Goal: Information Seeking & Learning: Learn about a topic

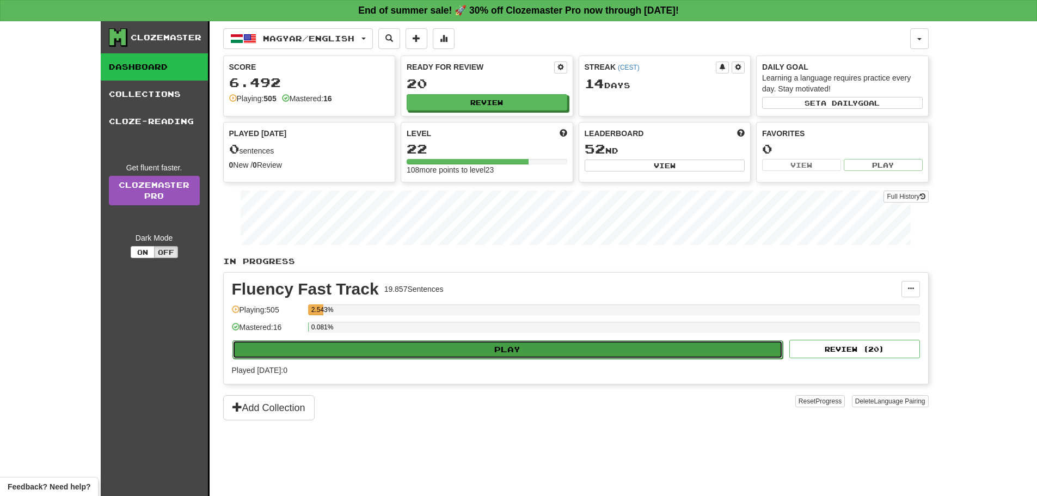
click at [519, 343] on button "Play" at bounding box center [507, 349] width 551 height 19
select select "**"
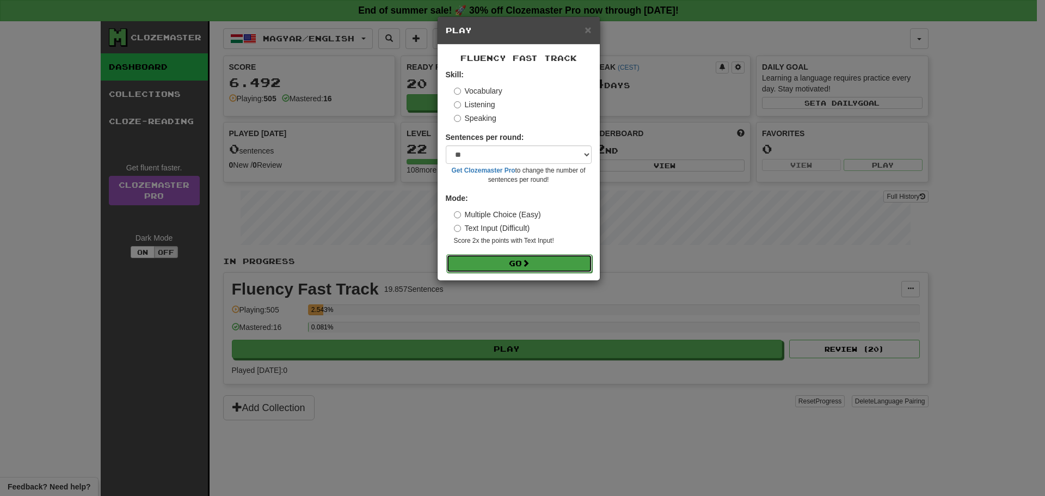
click at [504, 267] on button "Go" at bounding box center [519, 263] width 146 height 19
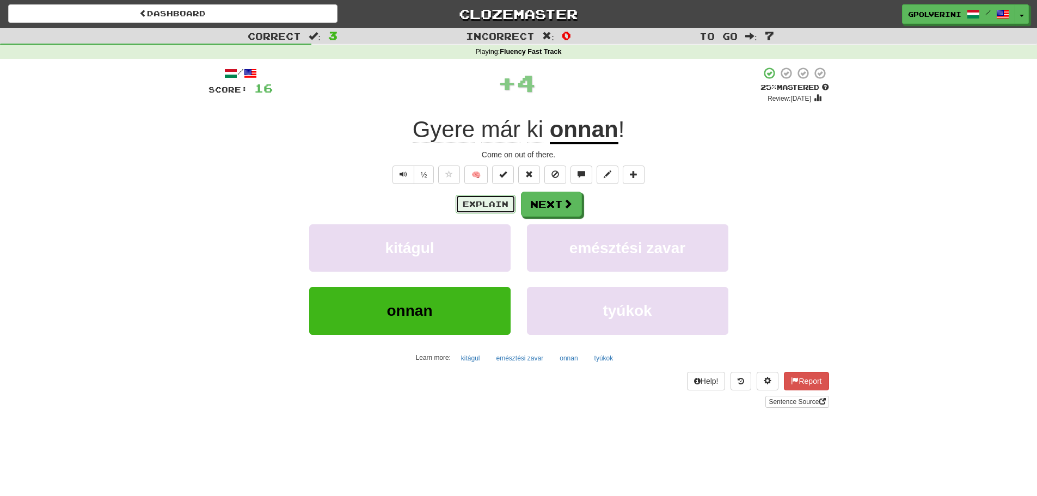
click at [465, 211] on button "Explain" at bounding box center [485, 204] width 60 height 19
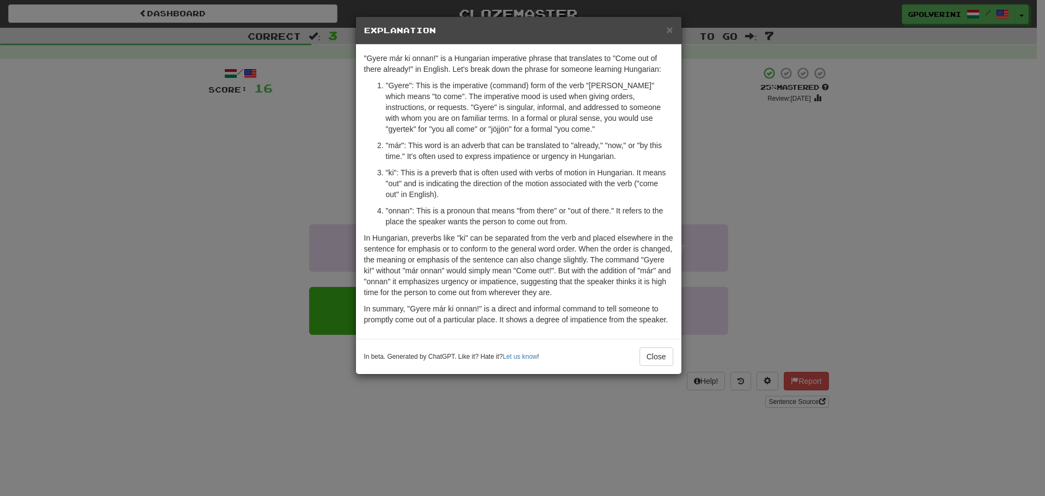
click at [873, 241] on div "× Explanation "Gyere már ki onnan!" is a Hungarian imperative phrase that trans…" at bounding box center [522, 248] width 1045 height 496
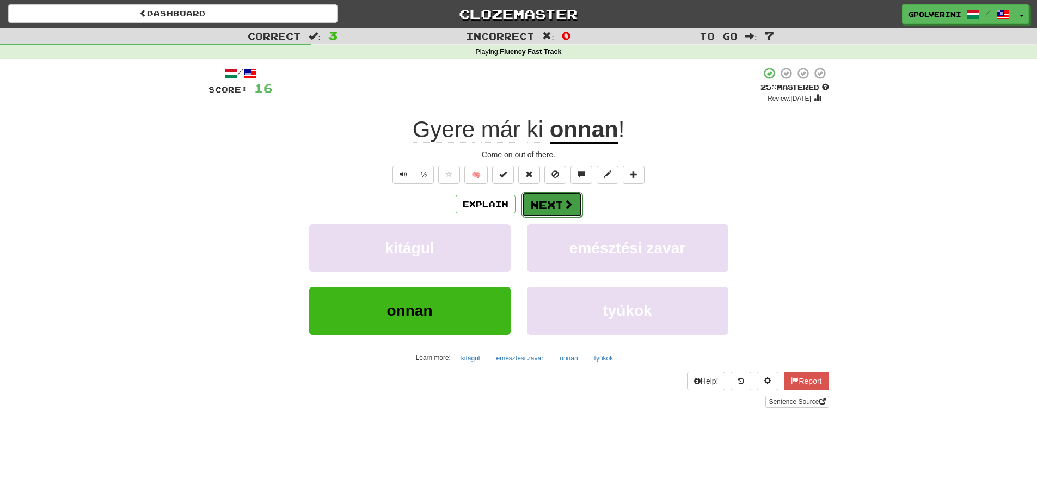
click at [565, 207] on span at bounding box center [568, 204] width 10 height 10
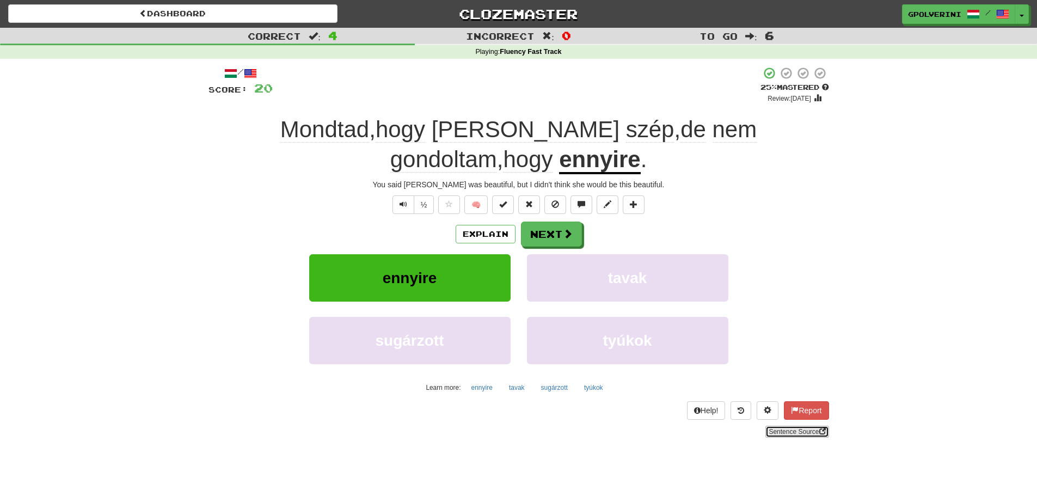
click at [784, 426] on link "Sentence Source" at bounding box center [796, 432] width 63 height 12
click at [557, 237] on button "Next" at bounding box center [551, 234] width 61 height 25
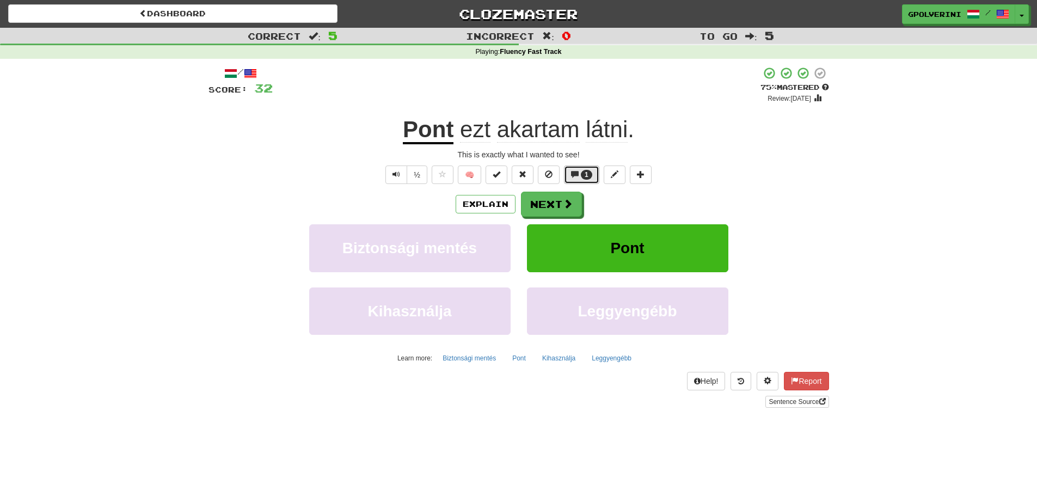
click at [577, 176] on span at bounding box center [575, 174] width 8 height 8
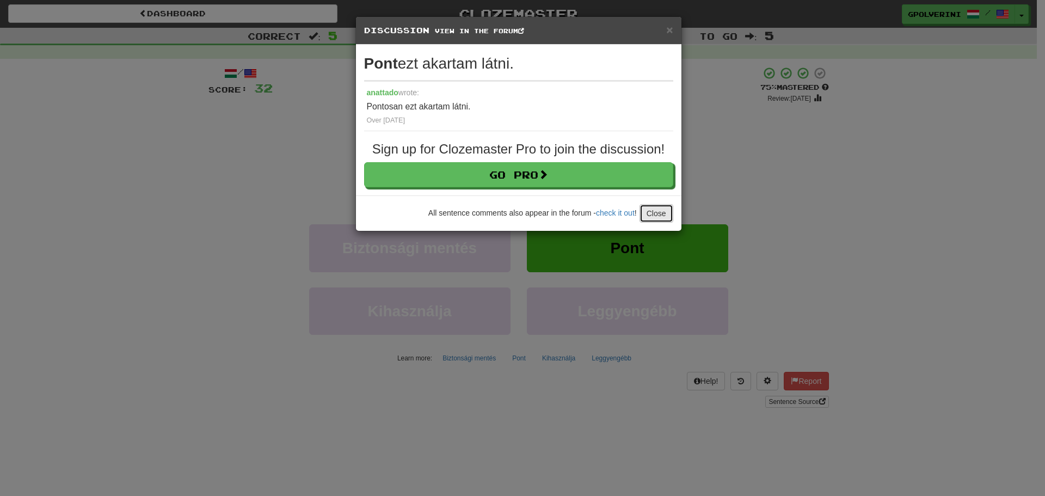
click at [649, 210] on button "Close" at bounding box center [656, 213] width 34 height 19
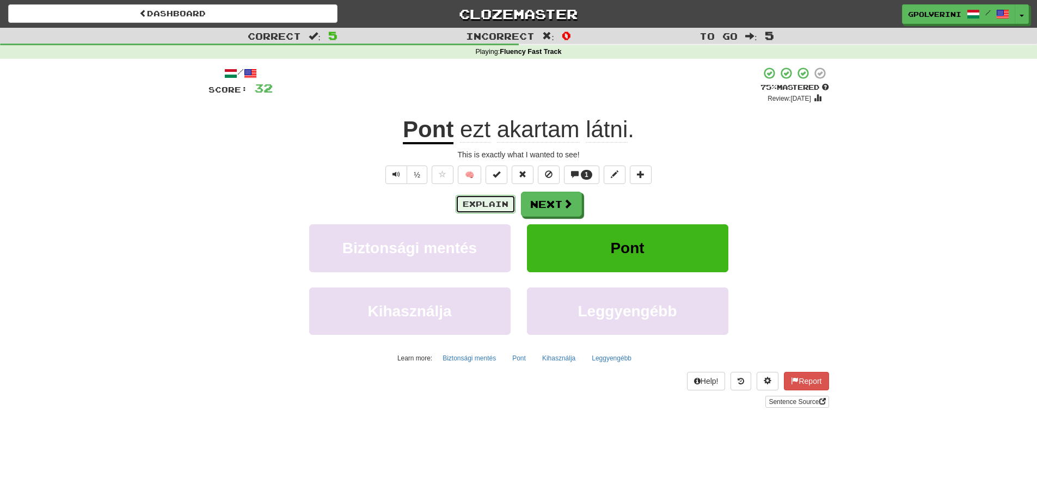
click at [492, 204] on button "Explain" at bounding box center [485, 204] width 60 height 19
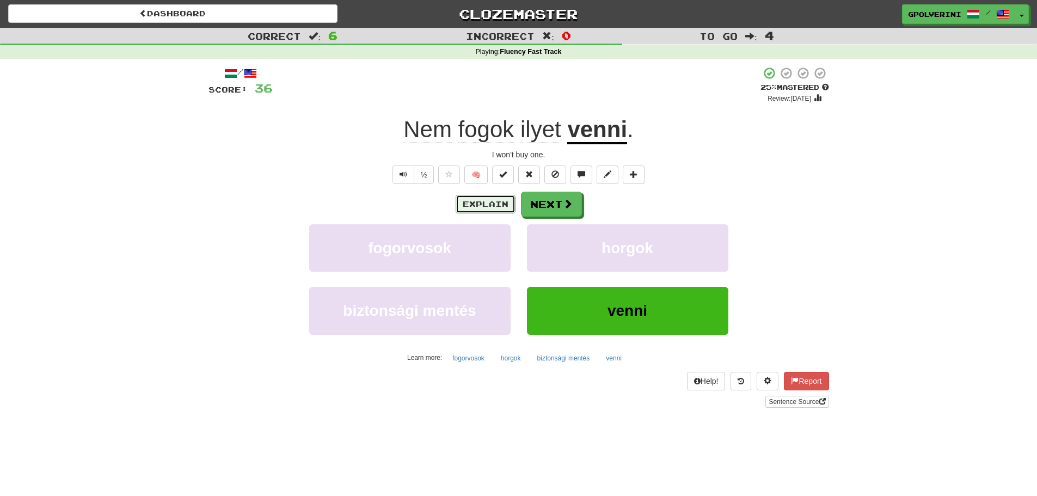
click at [486, 198] on button "Explain" at bounding box center [485, 204] width 60 height 19
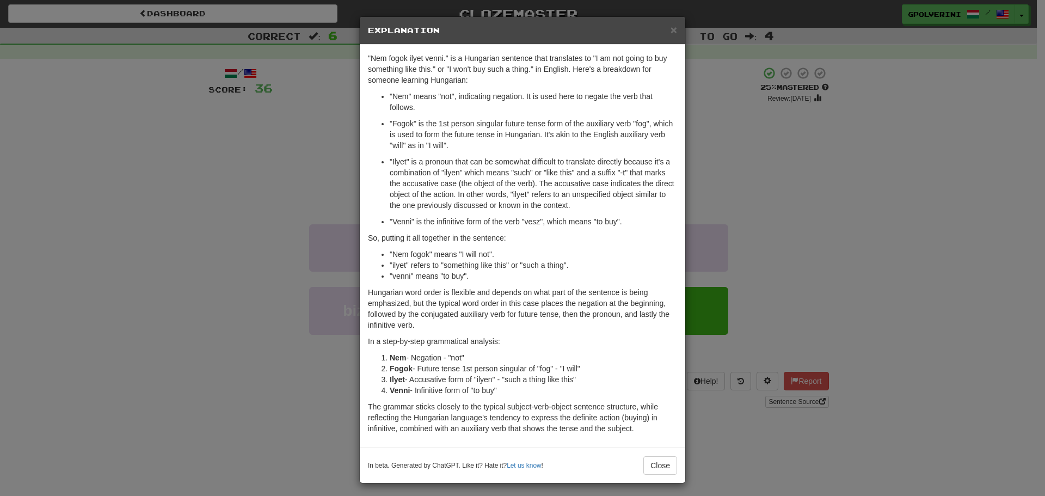
click at [77, 241] on div "× Explanation "Nem fogok ilyet venni." is a Hungarian sentence that translates …" at bounding box center [522, 248] width 1045 height 496
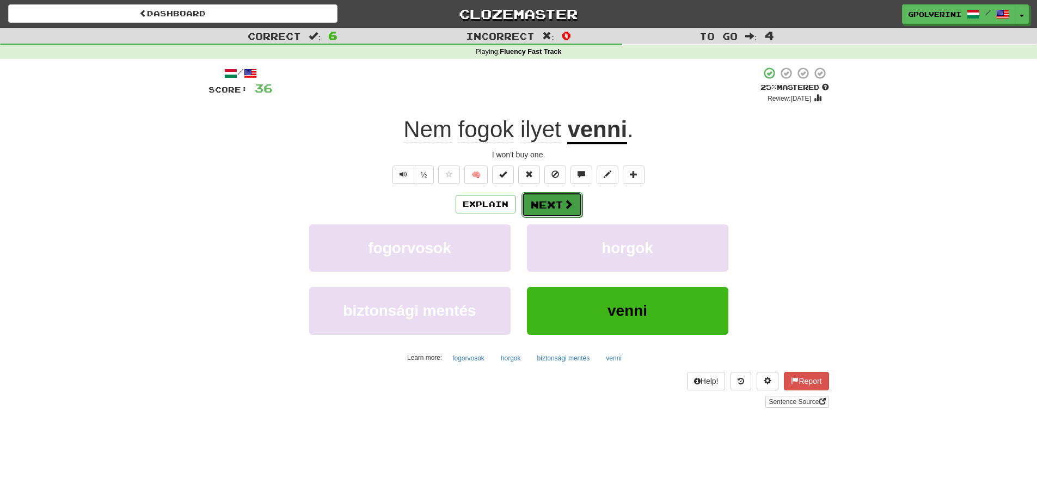
click at [541, 199] on button "Next" at bounding box center [551, 204] width 61 height 25
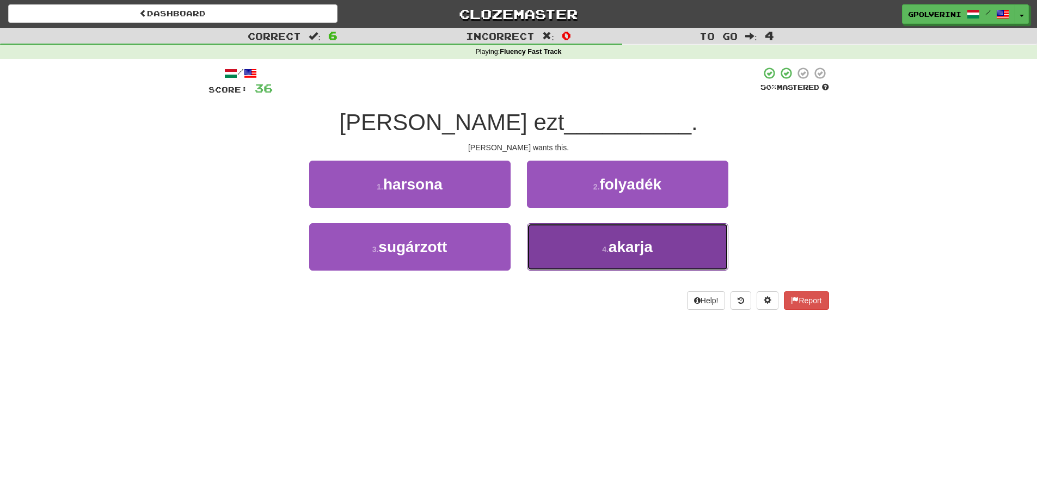
click at [577, 233] on button "4 . akarja" at bounding box center [627, 246] width 201 height 47
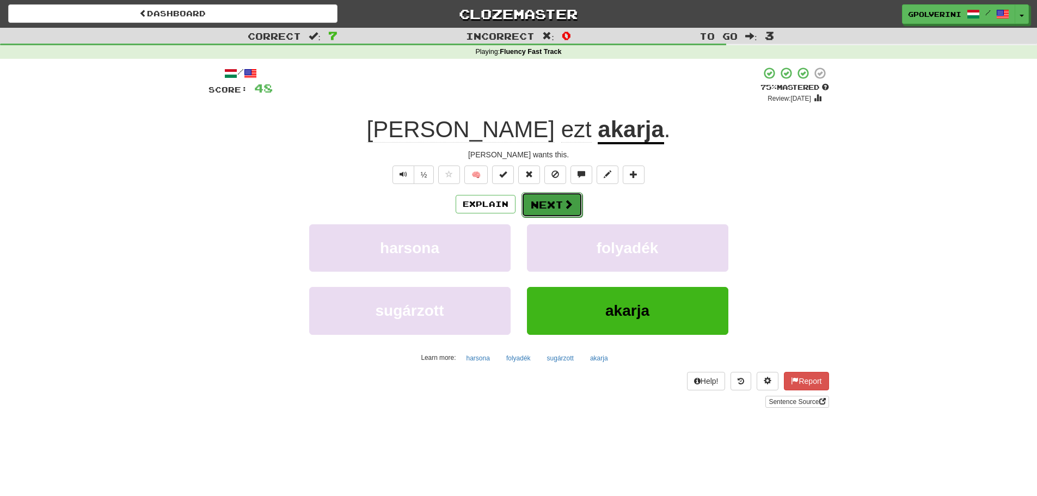
click at [568, 202] on span at bounding box center [568, 204] width 10 height 10
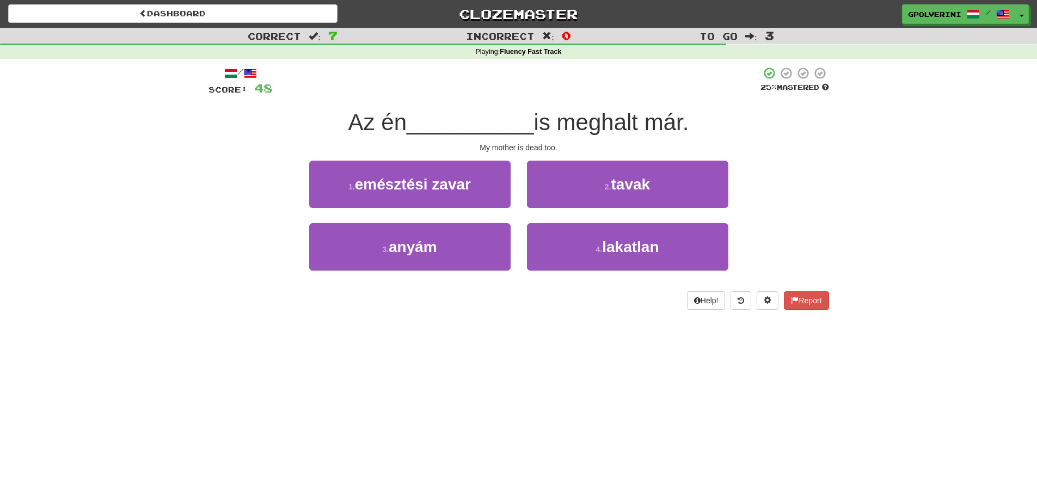
click at [450, 221] on div "1 . emésztési zavar" at bounding box center [410, 192] width 218 height 63
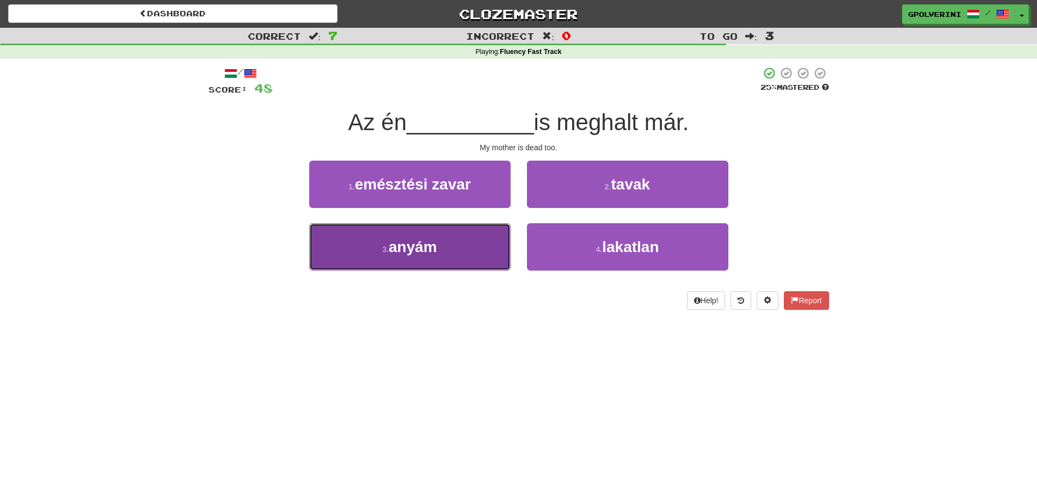
click at [447, 231] on button "3 . anyám" at bounding box center [409, 246] width 201 height 47
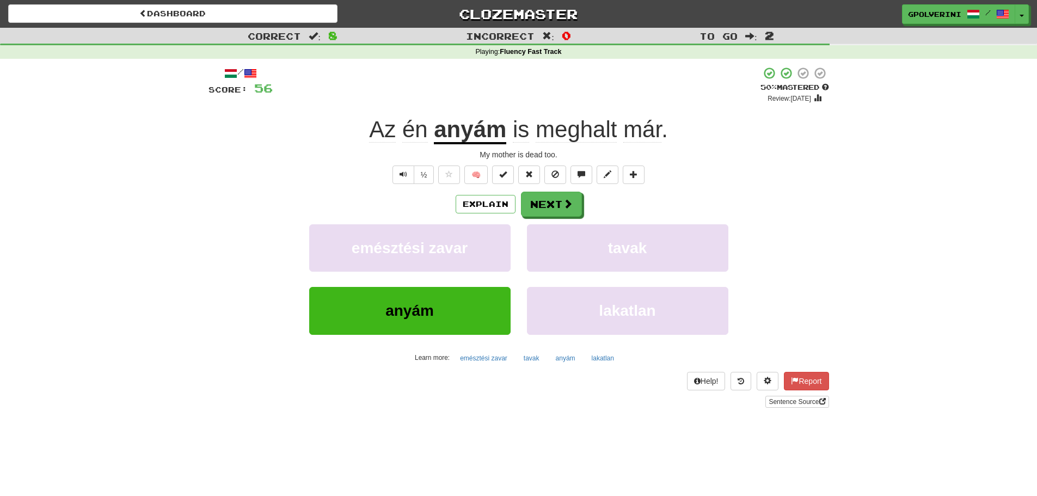
click at [657, 137] on span "már" at bounding box center [642, 129] width 38 height 26
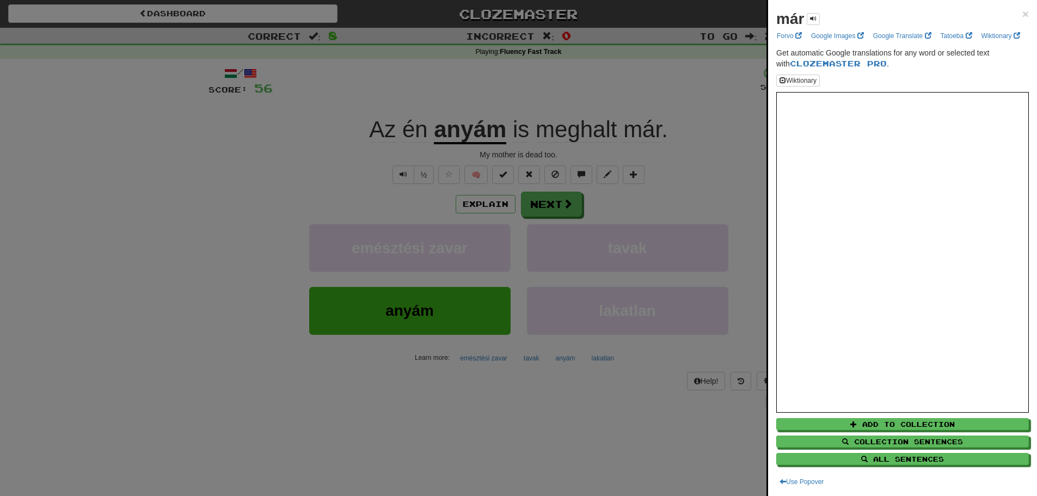
click at [236, 197] on div at bounding box center [518, 248] width 1037 height 496
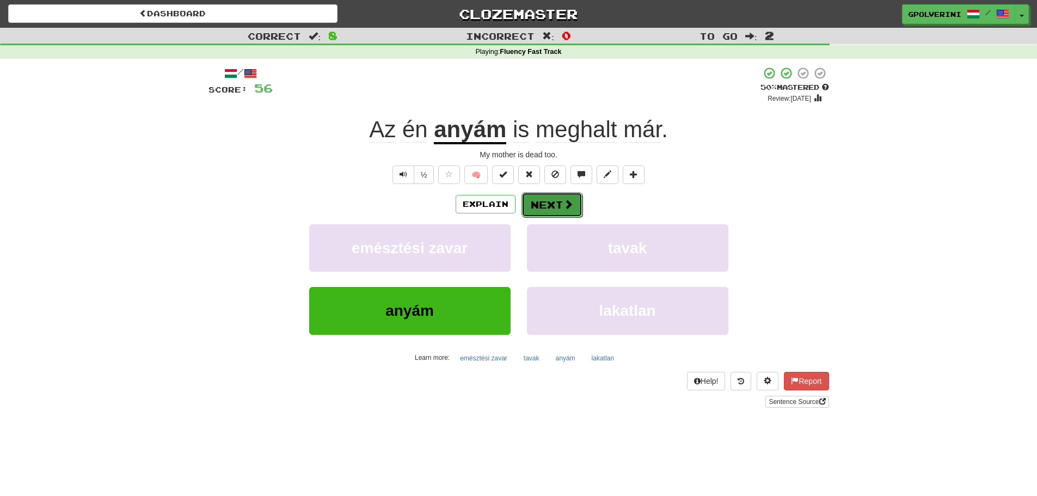
click at [558, 195] on button "Next" at bounding box center [551, 204] width 61 height 25
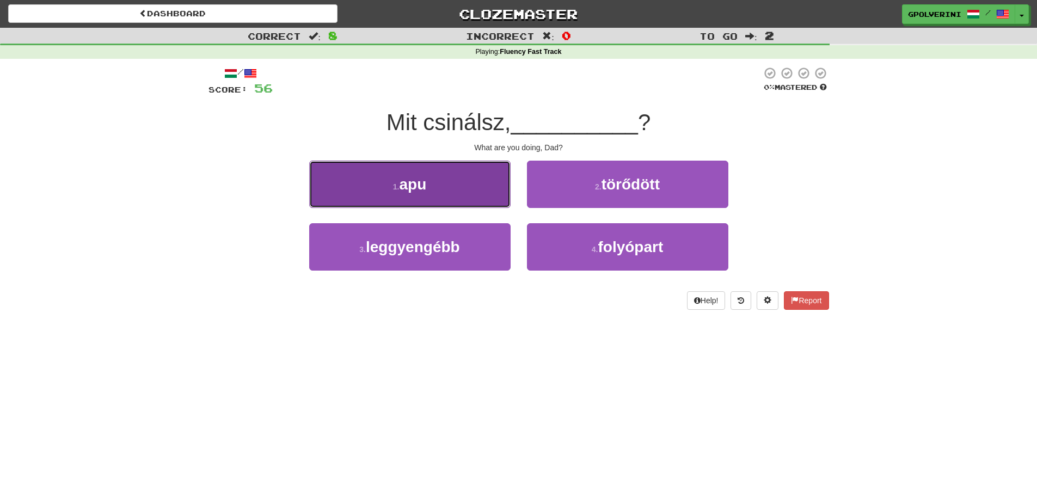
click at [440, 191] on button "1 . apu" at bounding box center [409, 184] width 201 height 47
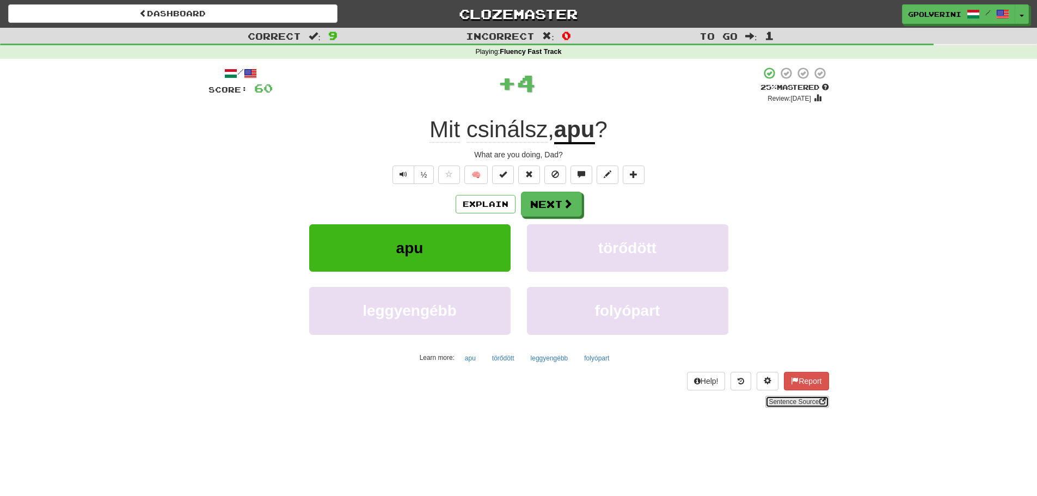
click at [802, 405] on link "Sentence Source" at bounding box center [796, 402] width 63 height 12
click at [543, 202] on button "Next" at bounding box center [551, 204] width 61 height 25
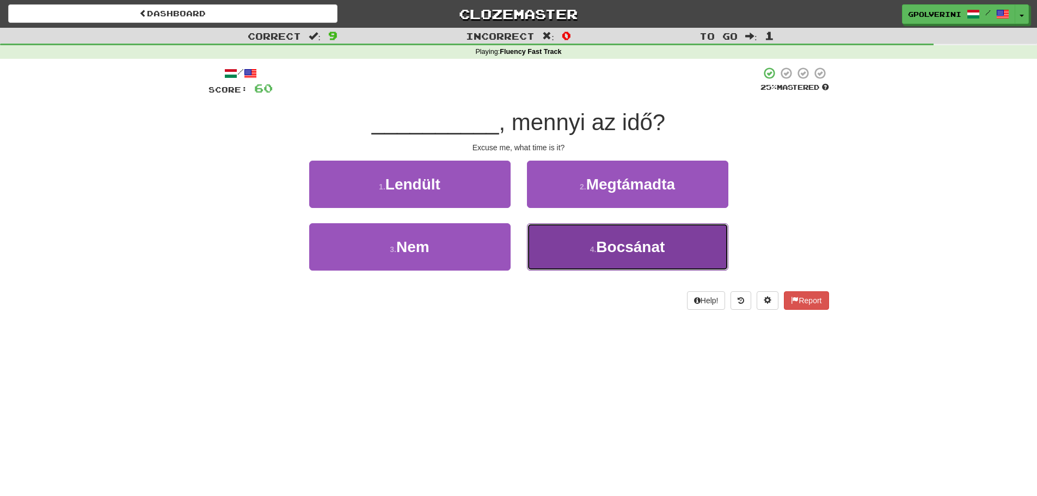
click at [556, 245] on button "4 . Bocsánat" at bounding box center [627, 246] width 201 height 47
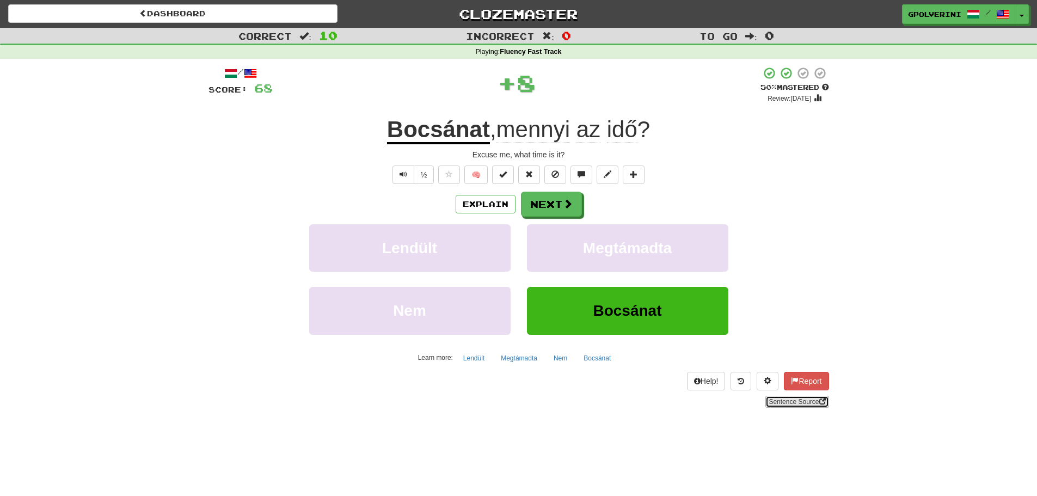
click at [805, 401] on link "Sentence Source" at bounding box center [796, 402] width 63 height 12
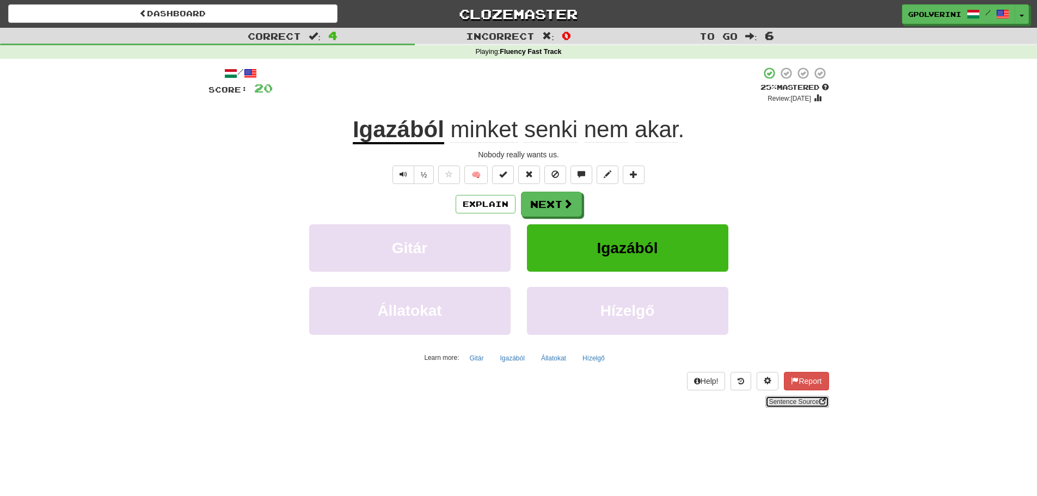
click at [807, 401] on link "Sentence Source" at bounding box center [796, 402] width 63 height 12
click at [561, 205] on button "Next" at bounding box center [551, 204] width 61 height 25
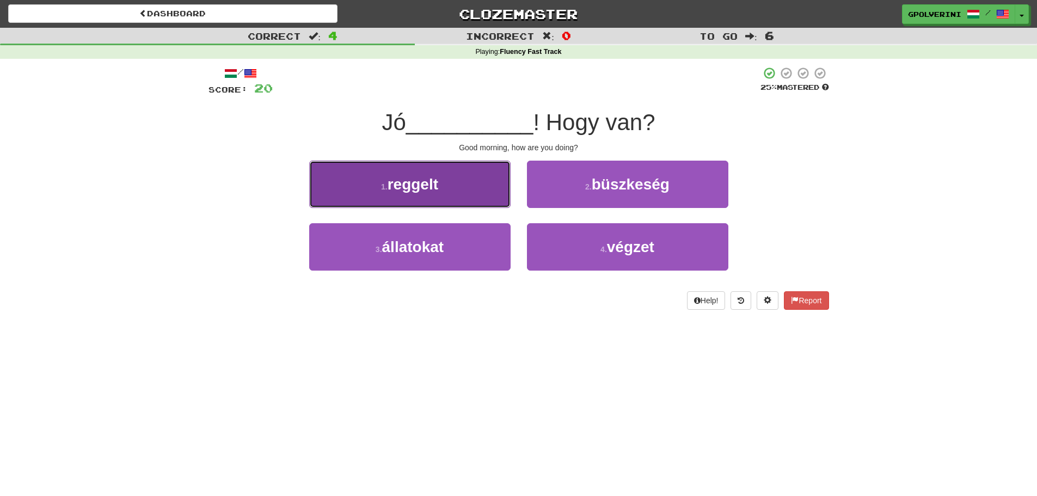
click at [379, 202] on button "1 . reggelt" at bounding box center [409, 184] width 201 height 47
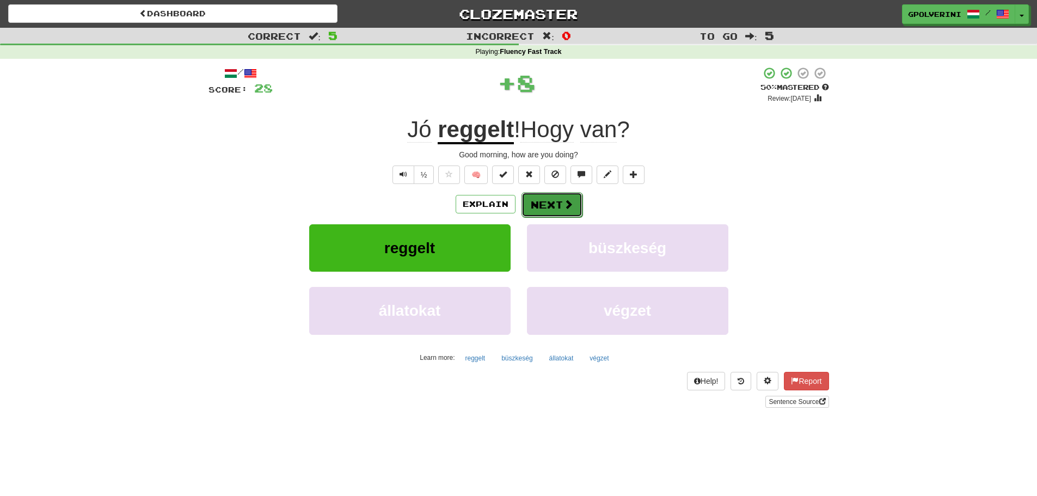
click at [570, 207] on span at bounding box center [568, 204] width 10 height 10
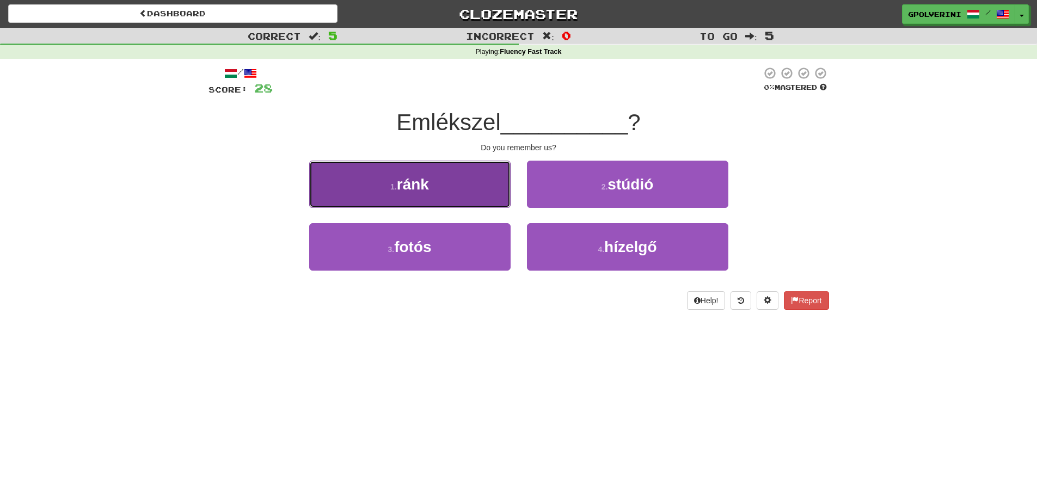
click at [453, 194] on button "1 . ránk" at bounding box center [409, 184] width 201 height 47
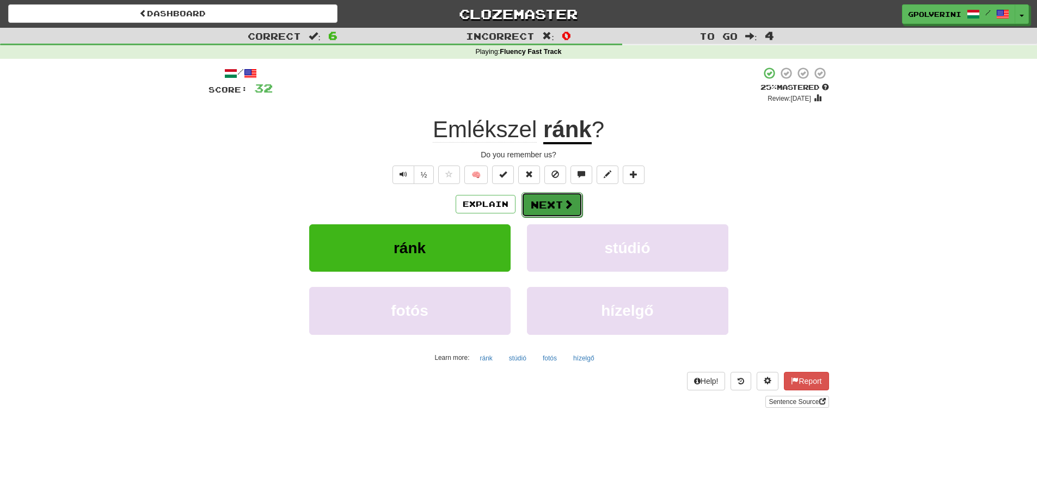
click at [528, 202] on button "Next" at bounding box center [551, 204] width 61 height 25
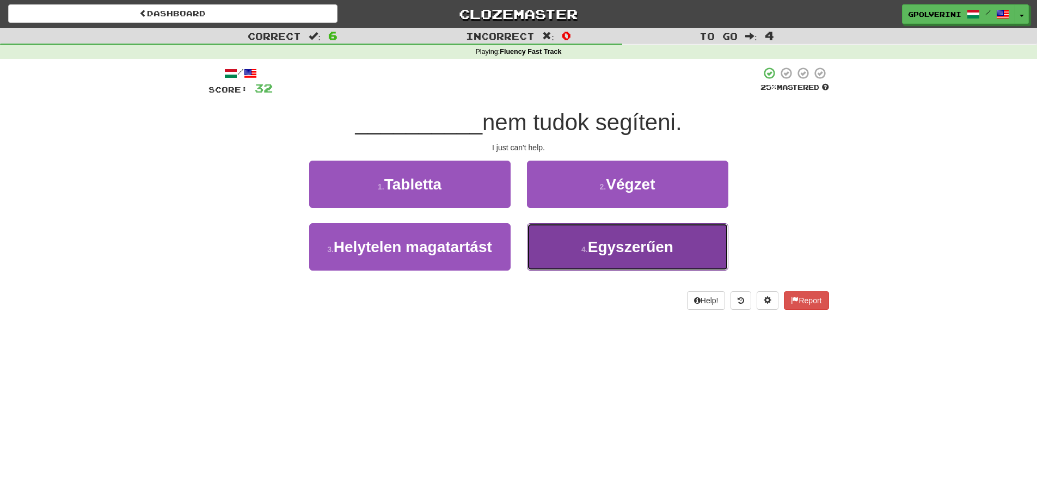
click at [593, 245] on span "Egyszerűen" at bounding box center [630, 246] width 85 height 17
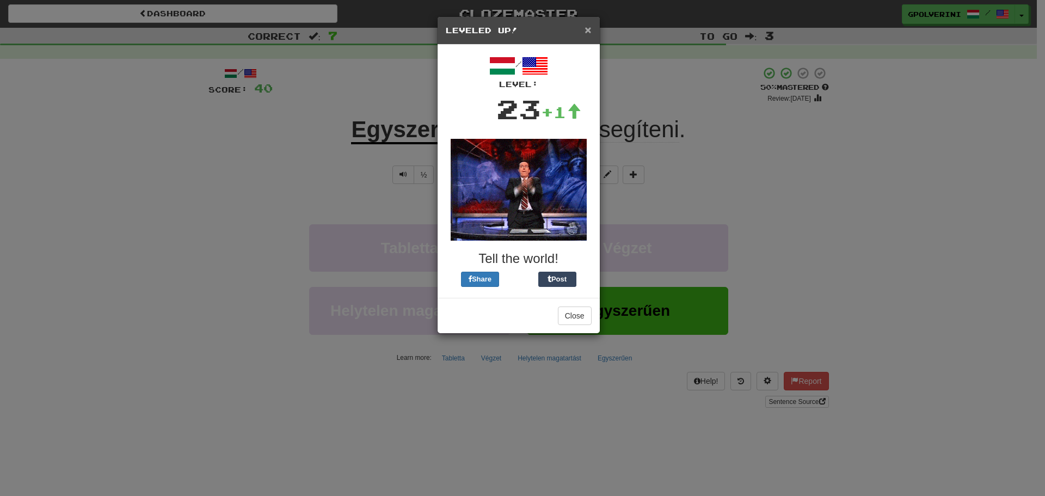
click at [588, 34] on span "×" at bounding box center [587, 29] width 7 height 13
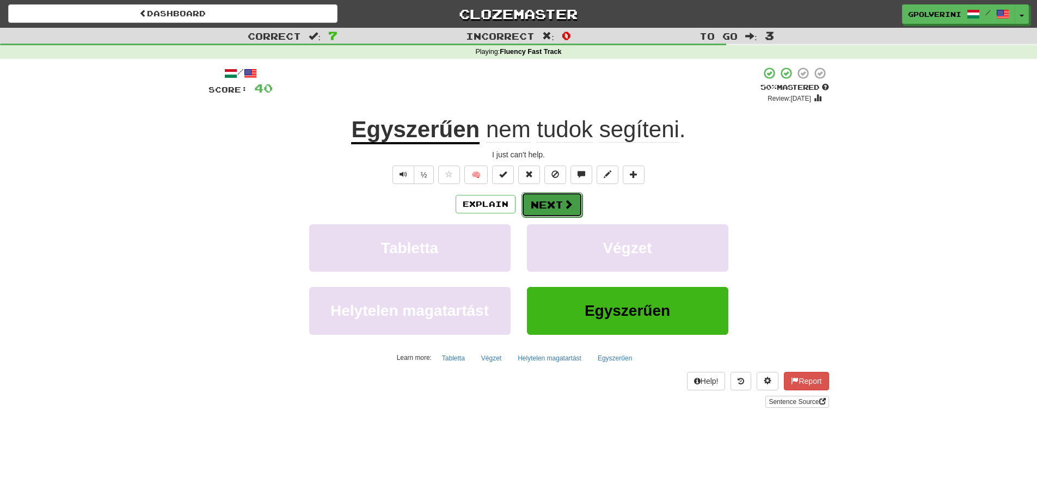
click at [551, 204] on button "Next" at bounding box center [551, 204] width 61 height 25
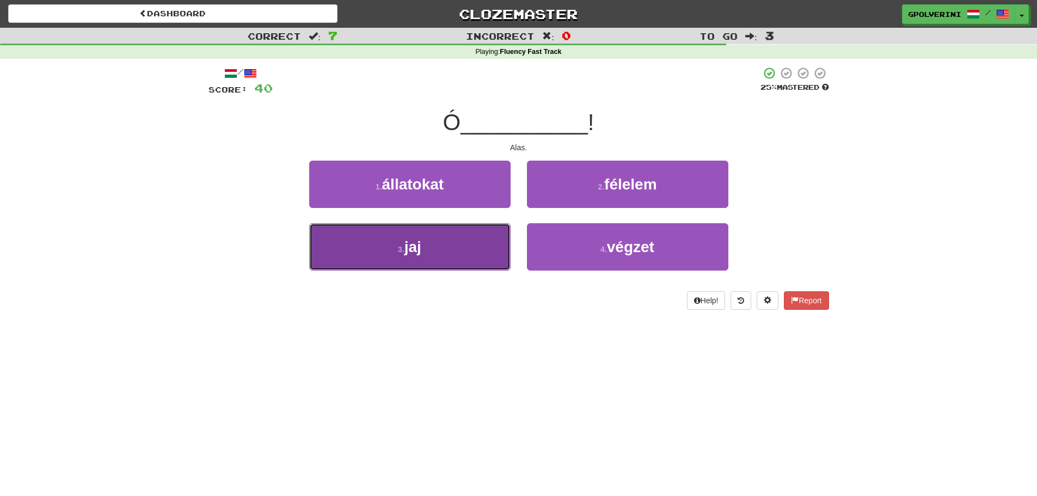
click at [460, 237] on button "3 . jaj" at bounding box center [409, 246] width 201 height 47
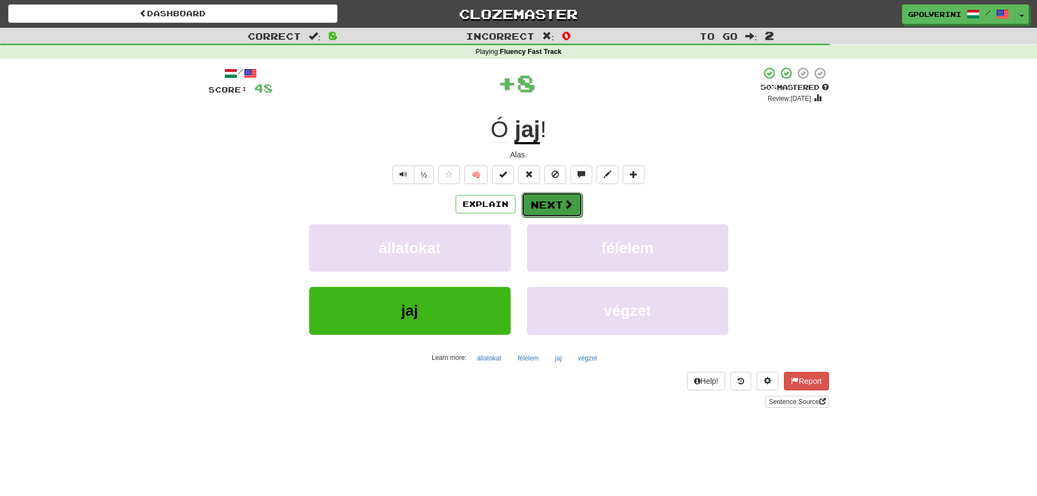
click at [552, 199] on button "Next" at bounding box center [551, 204] width 61 height 25
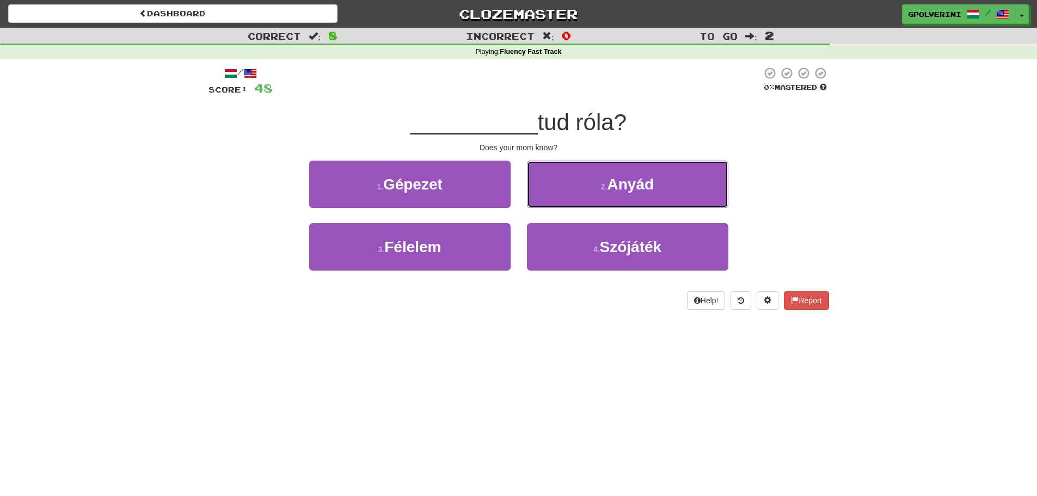
click at [552, 199] on button "2 . Anyád" at bounding box center [627, 184] width 201 height 47
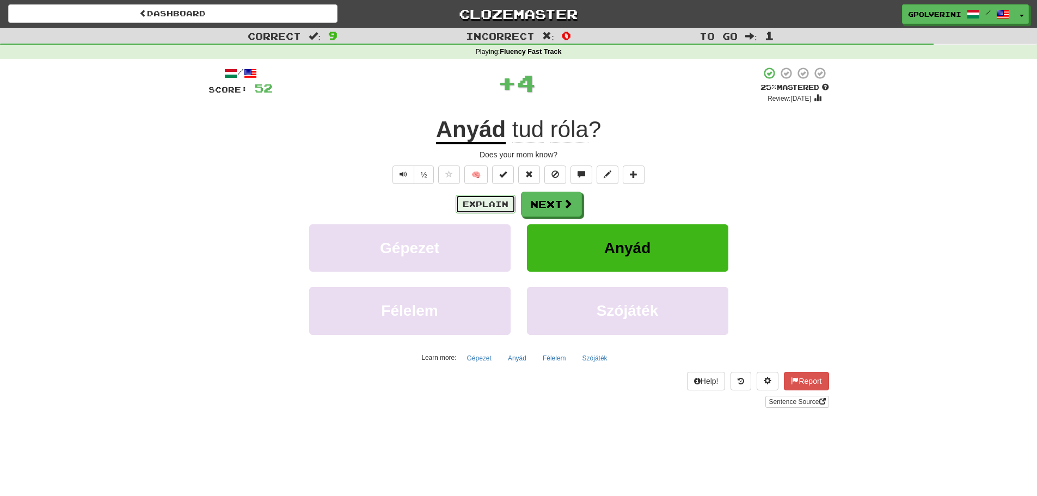
click at [481, 205] on button "Explain" at bounding box center [485, 204] width 60 height 19
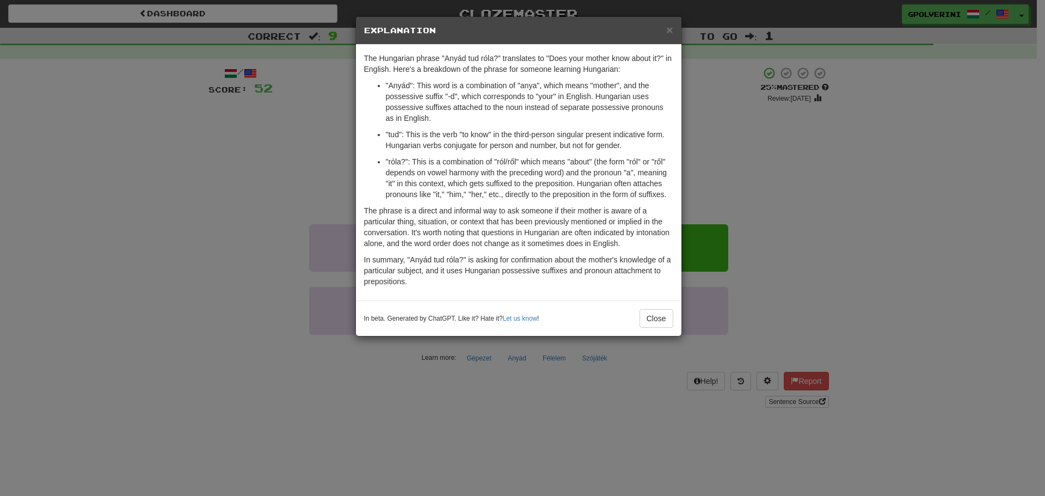
click at [740, 180] on div "× Explanation The Hungarian phrase "Anyád tud róla?" translates to "Does your m…" at bounding box center [522, 248] width 1045 height 496
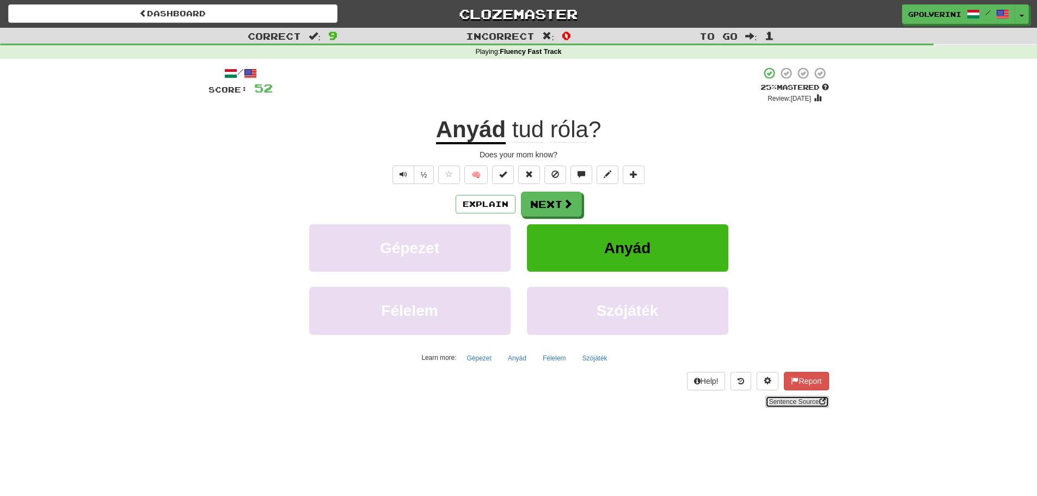
click at [779, 399] on link "Sentence Source" at bounding box center [796, 402] width 63 height 12
click at [541, 196] on button "Next" at bounding box center [551, 204] width 61 height 25
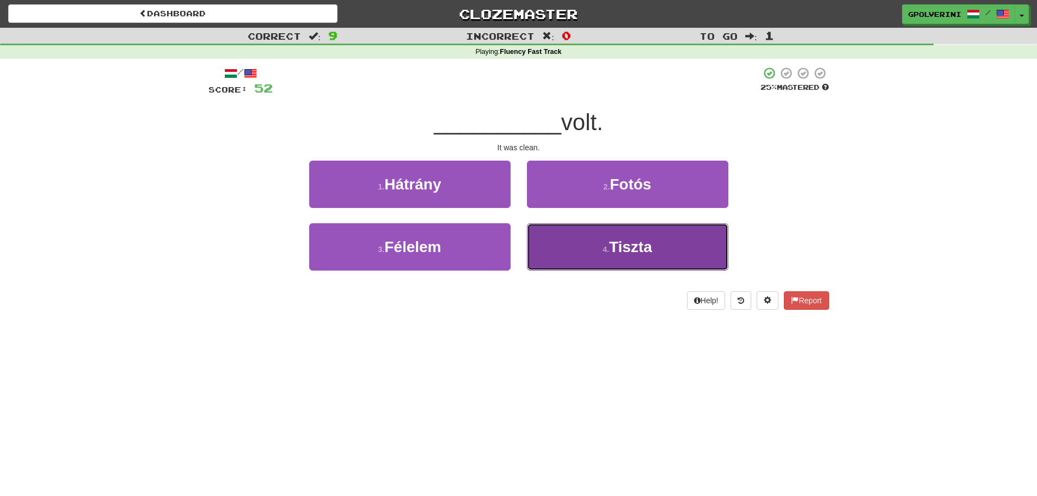
click at [558, 231] on button "4 . Tiszta" at bounding box center [627, 246] width 201 height 47
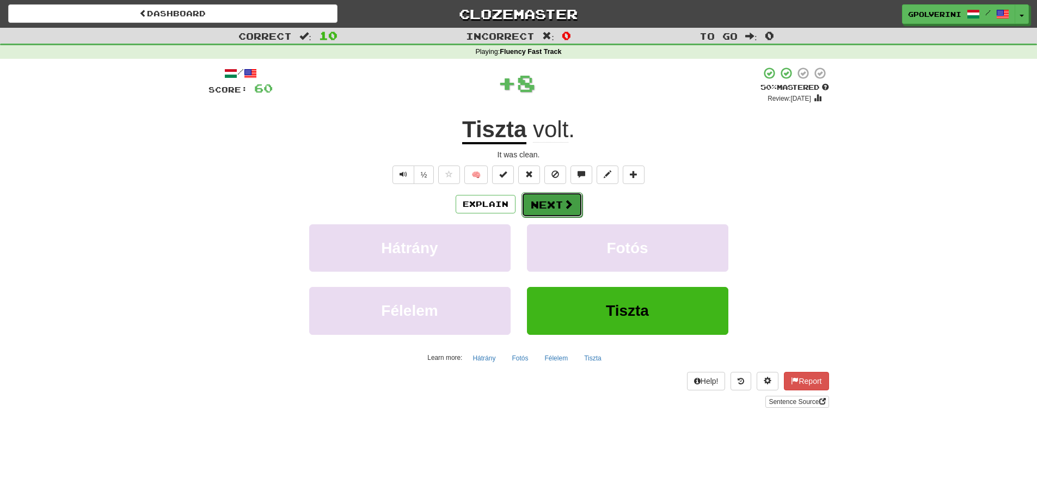
click at [563, 204] on span at bounding box center [568, 204] width 10 height 10
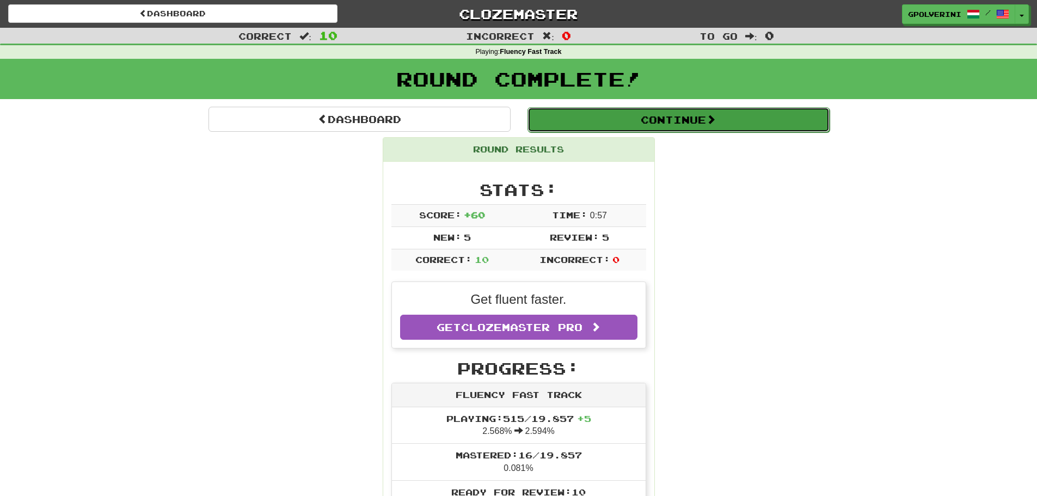
click at [607, 125] on button "Continue" at bounding box center [678, 119] width 302 height 25
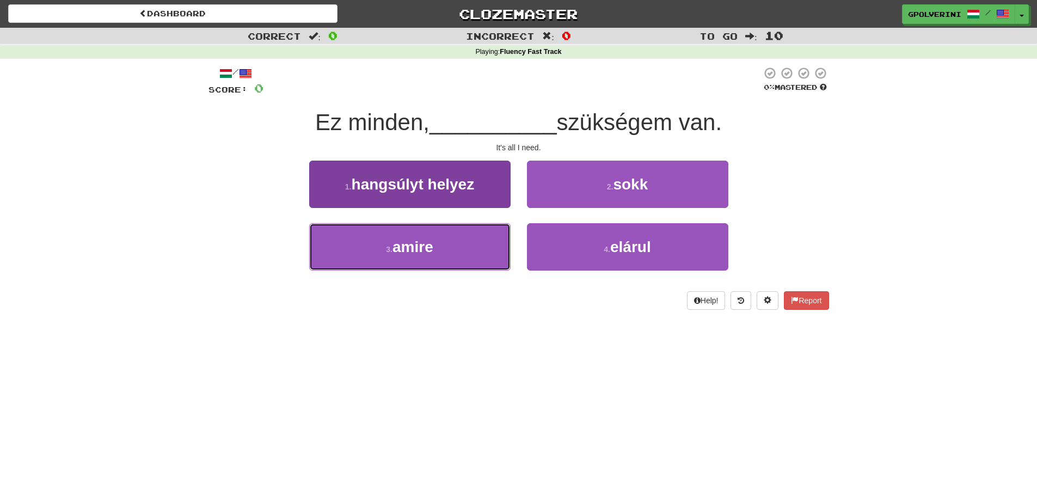
click at [435, 257] on button "3 . amire" at bounding box center [409, 246] width 201 height 47
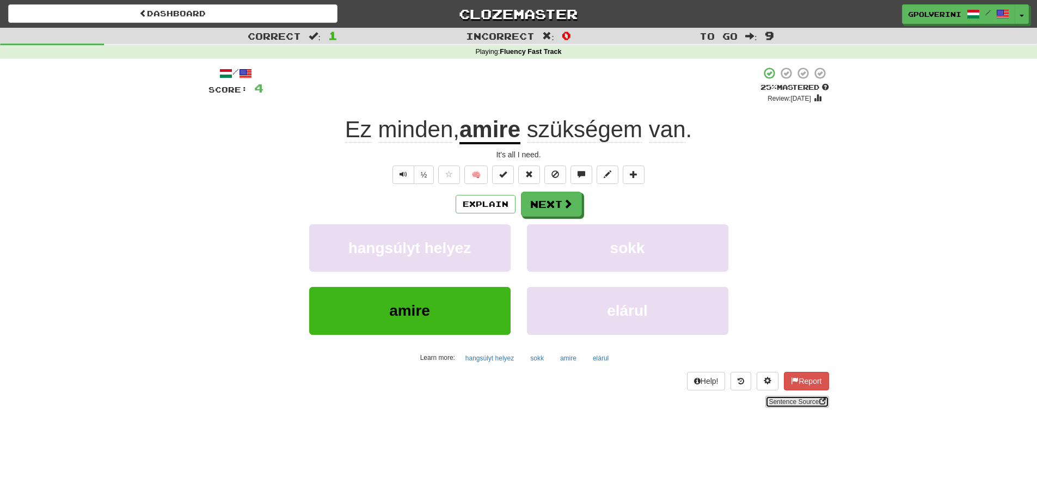
click at [790, 404] on link "Sentence Source" at bounding box center [796, 402] width 63 height 12
click at [572, 197] on button "Next" at bounding box center [551, 204] width 61 height 25
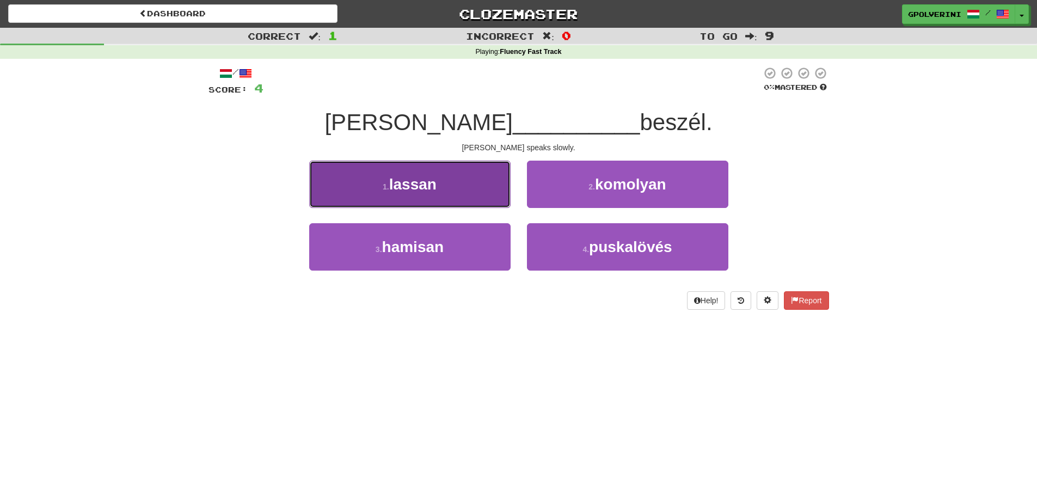
click at [442, 200] on button "1 . lassan" at bounding box center [409, 184] width 201 height 47
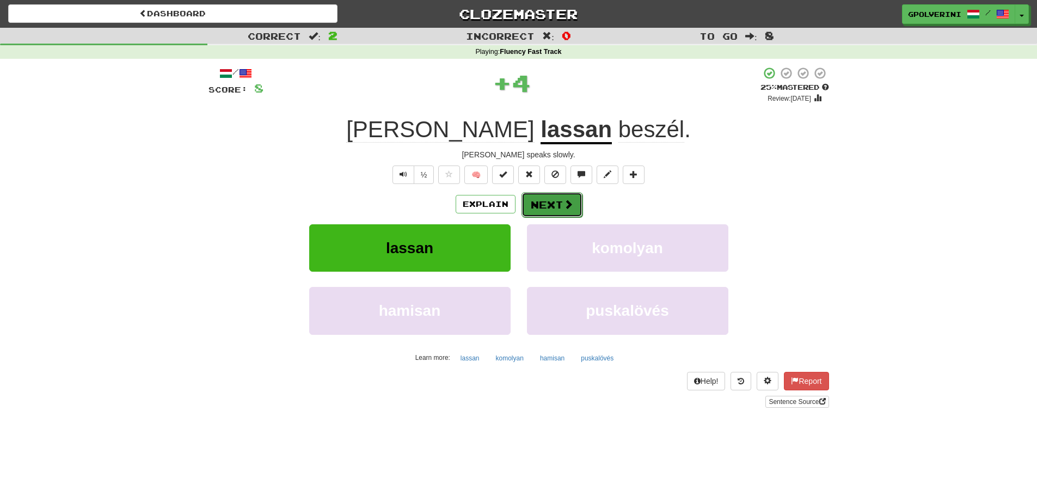
click at [545, 199] on button "Next" at bounding box center [551, 204] width 61 height 25
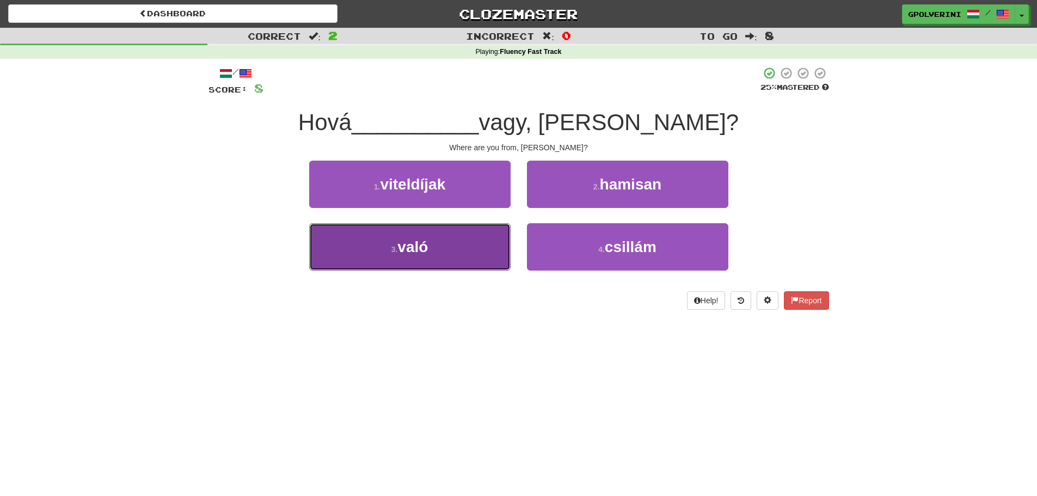
click at [479, 239] on button "3 . való" at bounding box center [409, 246] width 201 height 47
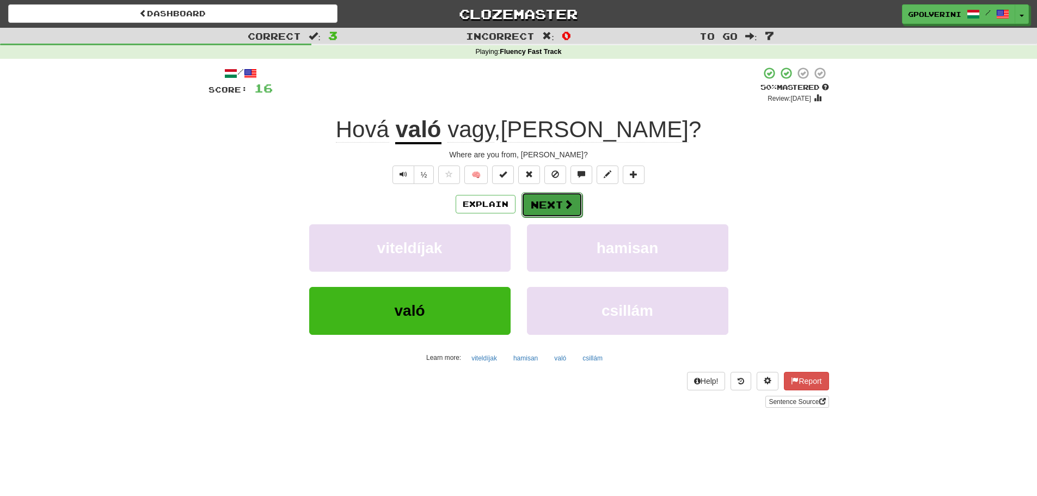
click at [545, 207] on button "Next" at bounding box center [551, 204] width 61 height 25
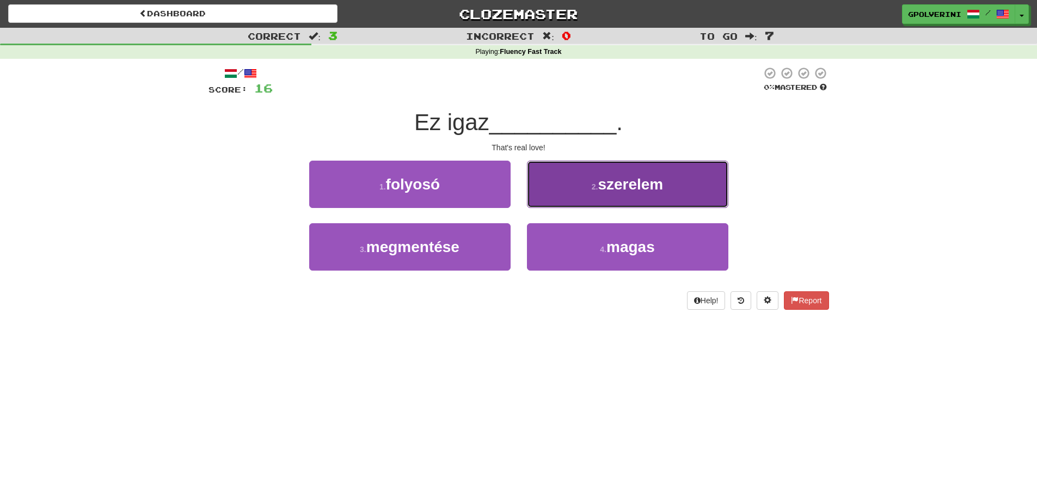
click at [586, 193] on button "2 . szerelem" at bounding box center [627, 184] width 201 height 47
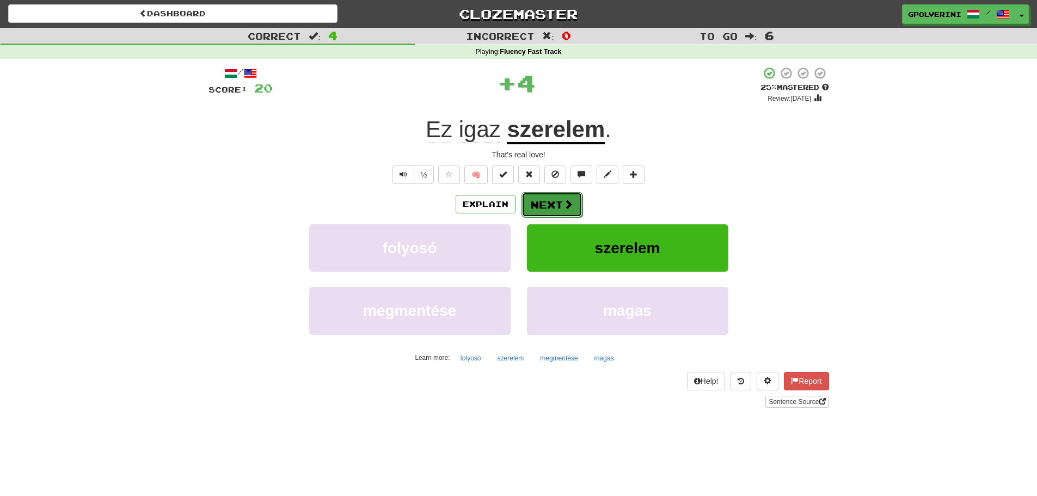
click at [550, 199] on button "Next" at bounding box center [551, 204] width 61 height 25
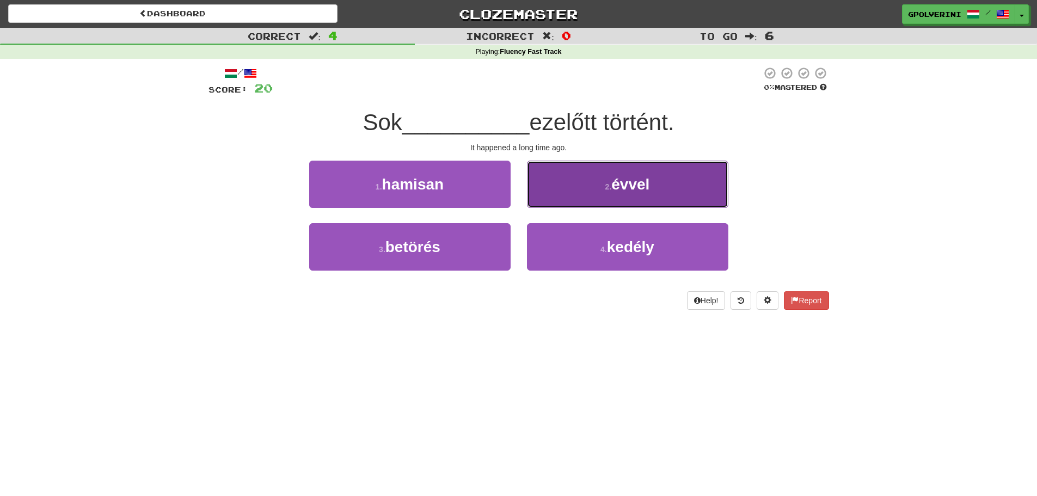
click at [587, 187] on button "2 . évvel" at bounding box center [627, 184] width 201 height 47
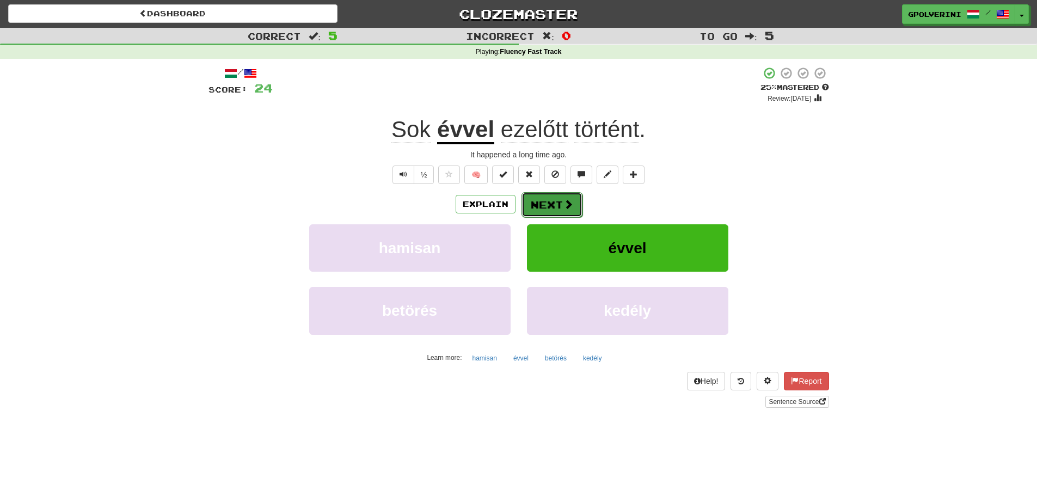
click at [575, 205] on button "Next" at bounding box center [551, 204] width 61 height 25
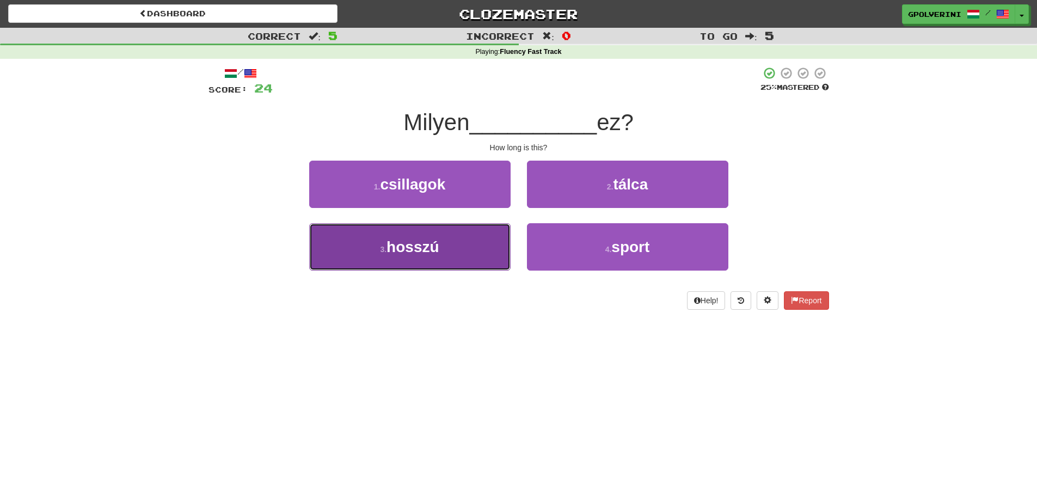
click at [454, 242] on button "3 . hosszú" at bounding box center [409, 246] width 201 height 47
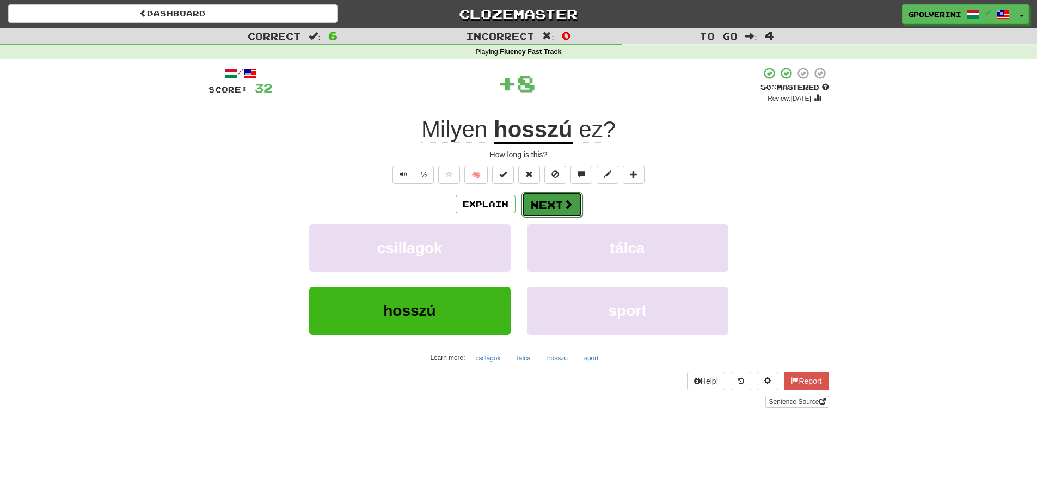
click at [556, 205] on button "Next" at bounding box center [551, 204] width 61 height 25
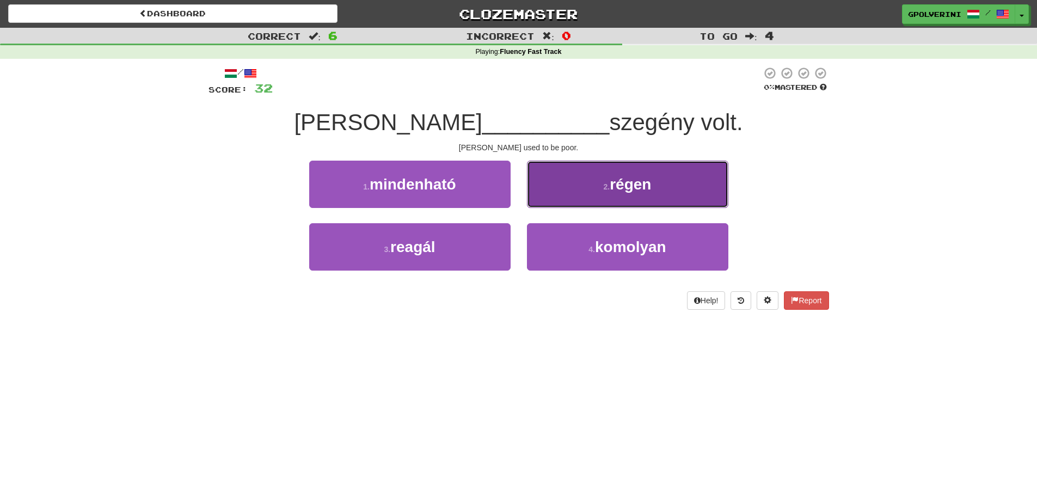
click at [566, 199] on button "2 . régen" at bounding box center [627, 184] width 201 height 47
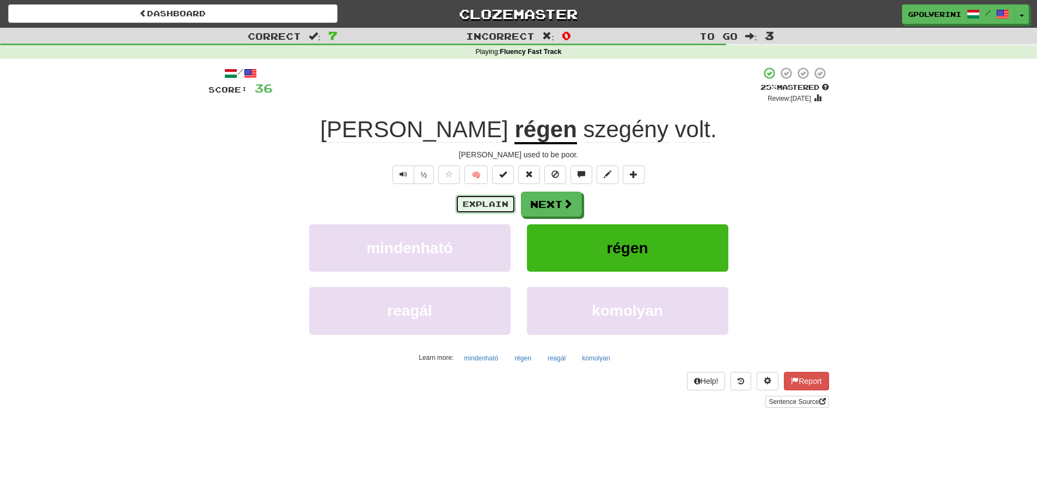
click at [505, 199] on button "Explain" at bounding box center [485, 204] width 60 height 19
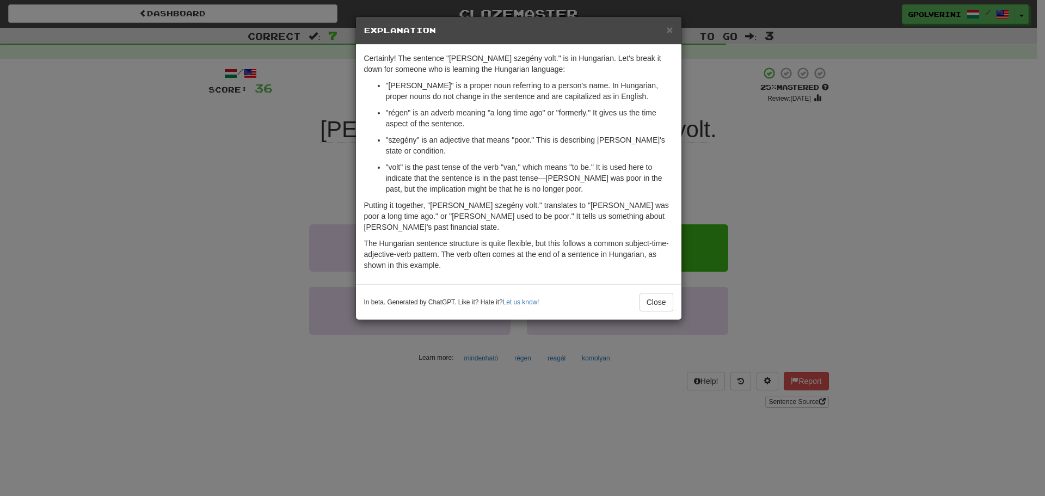
click at [288, 217] on div "× Explanation Certainly! The sentence "Tom régen szegény volt." is in Hungarian…" at bounding box center [522, 248] width 1045 height 496
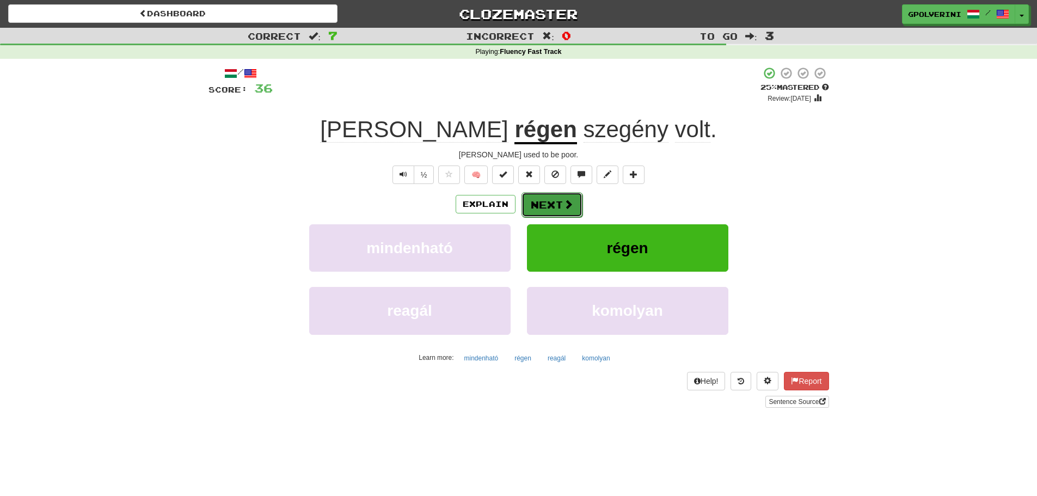
click at [538, 205] on button "Next" at bounding box center [551, 204] width 61 height 25
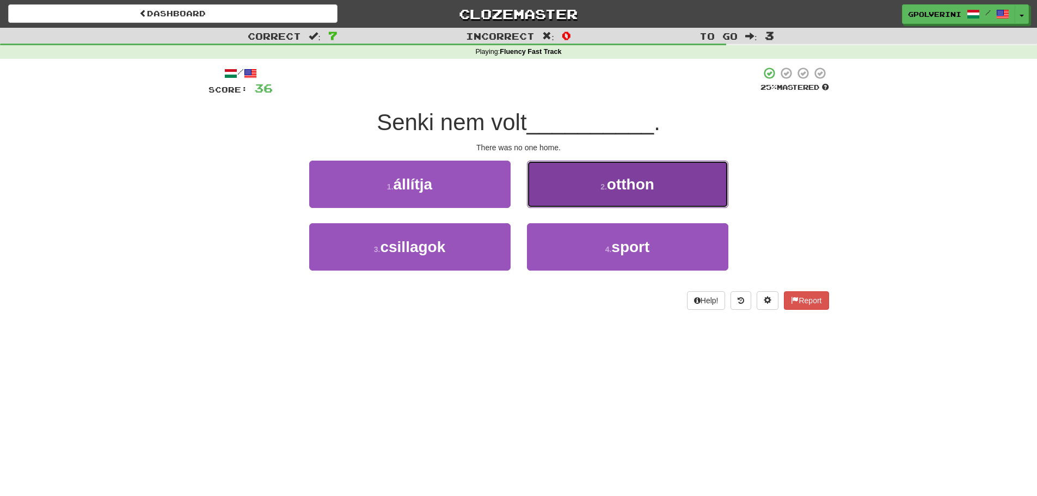
click at [583, 196] on button "2 . otthon" at bounding box center [627, 184] width 201 height 47
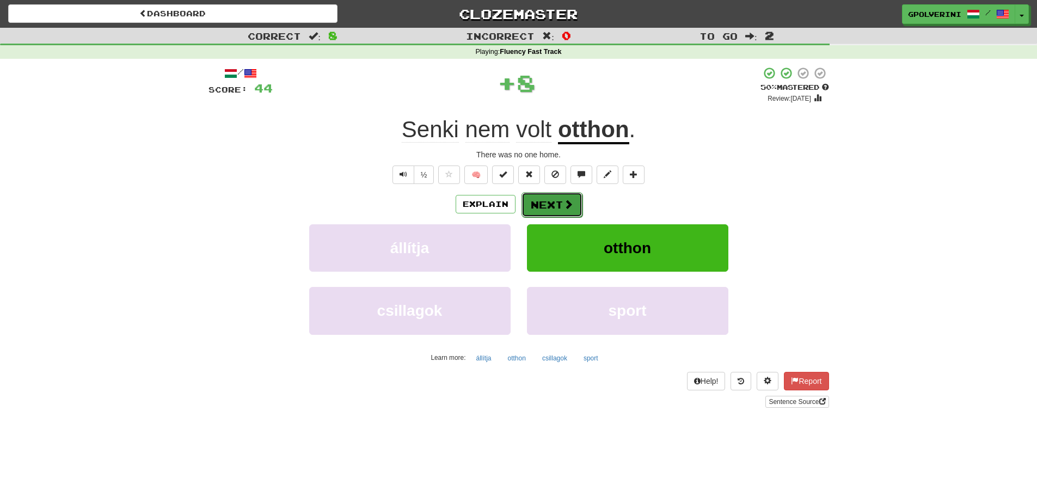
click at [545, 205] on button "Next" at bounding box center [551, 204] width 61 height 25
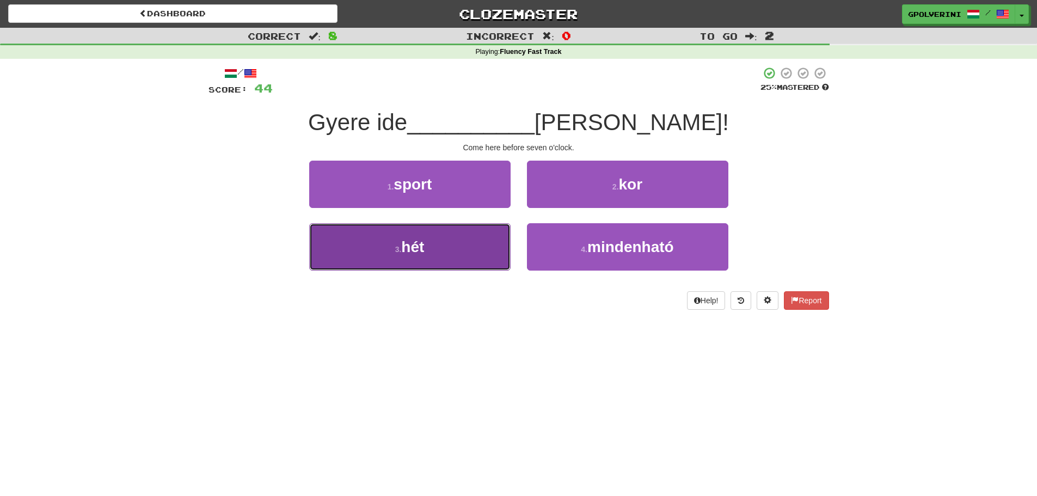
click at [420, 250] on span "hét" at bounding box center [412, 246] width 23 height 17
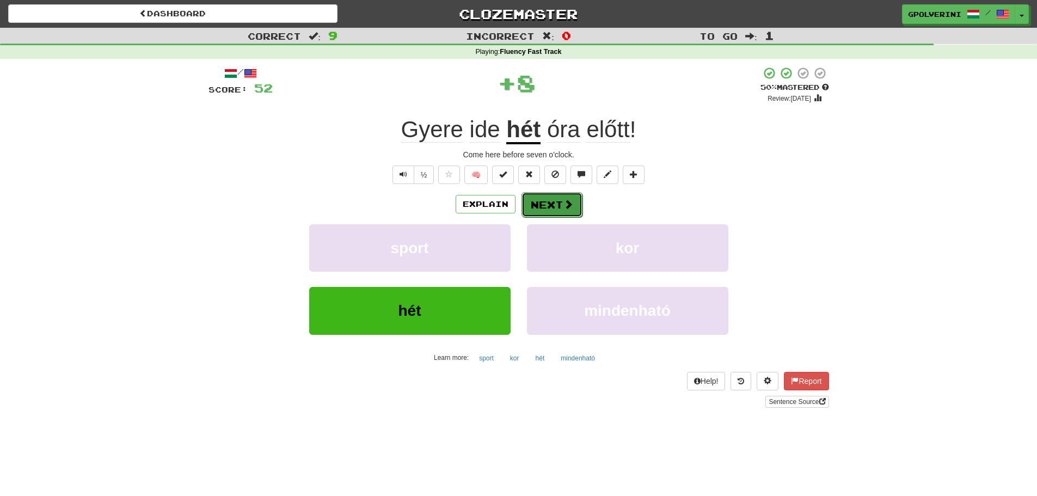
click at [549, 205] on button "Next" at bounding box center [551, 204] width 61 height 25
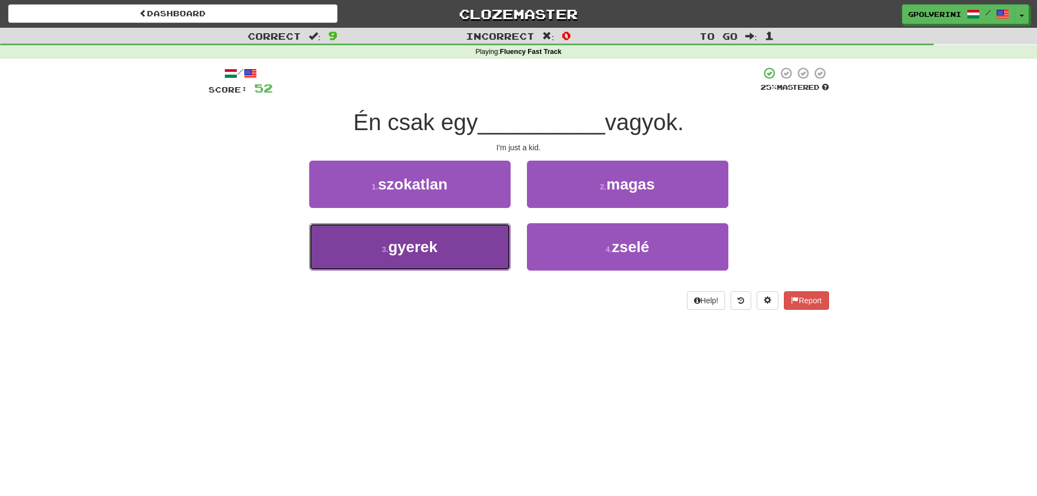
click at [444, 251] on button "3 . gyerek" at bounding box center [409, 246] width 201 height 47
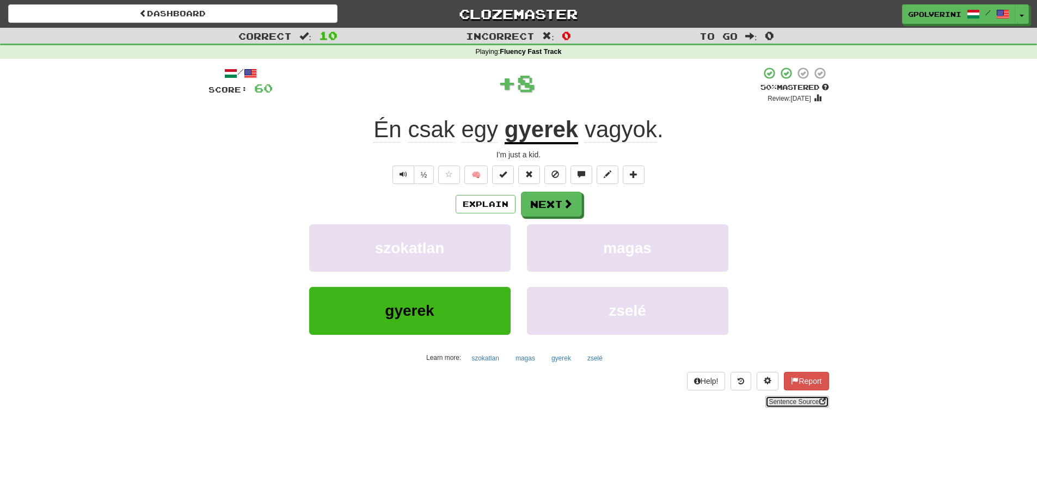
click at [814, 401] on link "Sentence Source" at bounding box center [796, 402] width 63 height 12
click at [564, 215] on button "Next" at bounding box center [551, 204] width 61 height 25
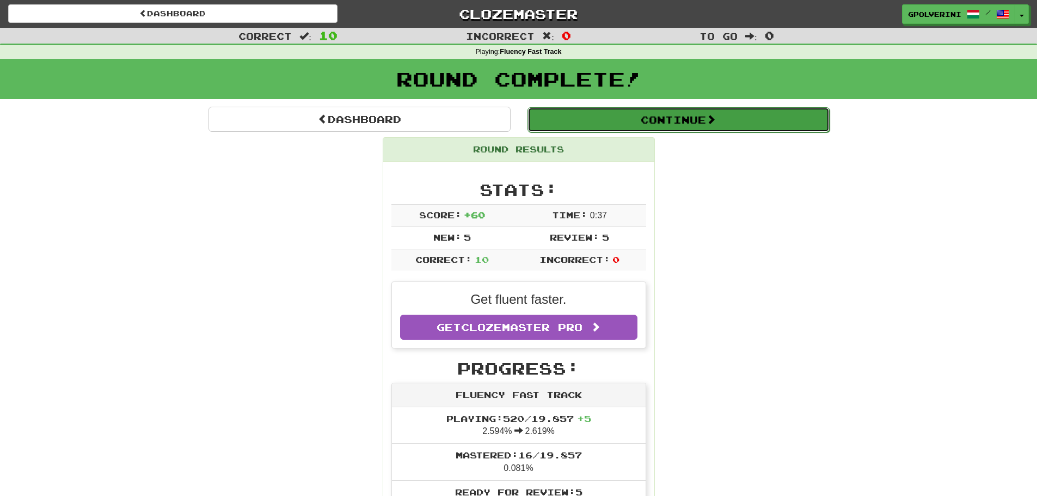
click at [608, 119] on button "Continue" at bounding box center [678, 119] width 302 height 25
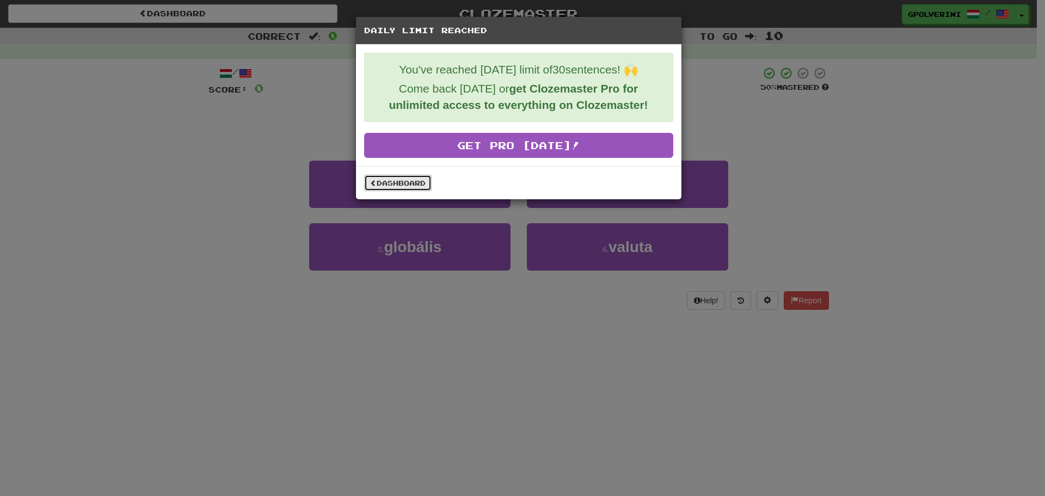
click at [402, 184] on link "Dashboard" at bounding box center [397, 183] width 67 height 16
